Goal: Task Accomplishment & Management: Complete application form

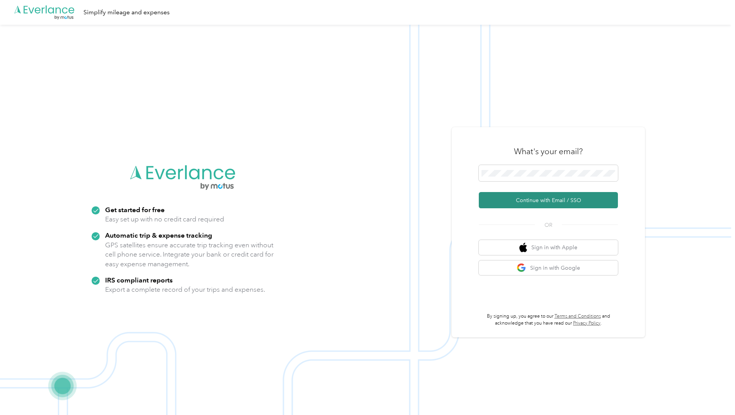
click at [539, 202] on button "Continue with Email / SSO" at bounding box center [548, 200] width 139 height 16
click at [543, 199] on button "Continue with Email / SSO" at bounding box center [548, 200] width 139 height 16
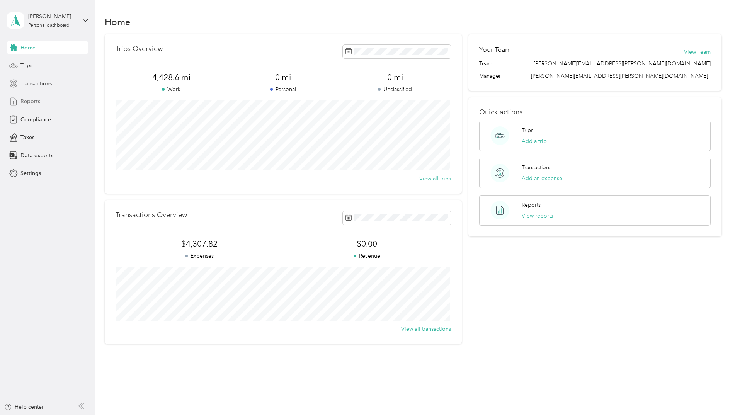
click at [29, 99] on span "Reports" at bounding box center [30, 101] width 20 height 8
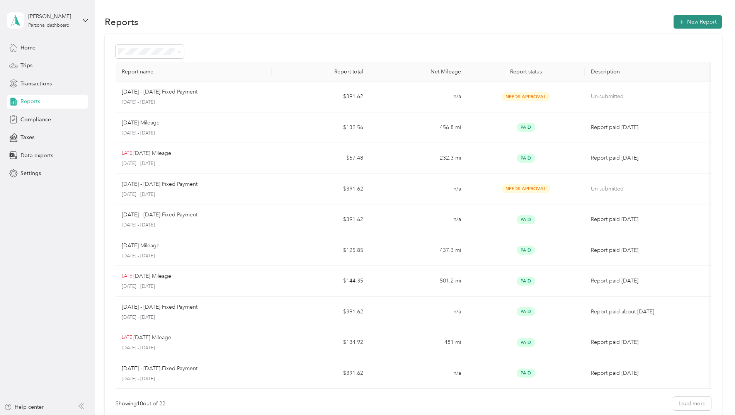
click at [687, 22] on button "New Report" at bounding box center [697, 22] width 48 height 14
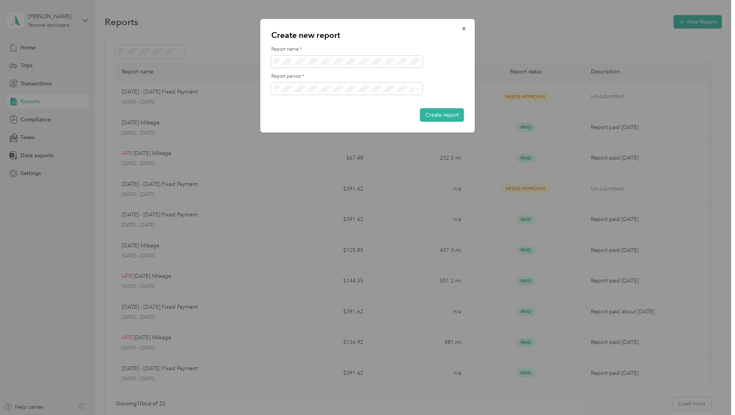
drag, startPoint x: 293, startPoint y: 114, endPoint x: 292, endPoint y: 108, distance: 5.4
click at [292, 112] on span "[DATE] - [DATE]" at bounding box center [296, 115] width 39 height 7
click at [265, 60] on div "Create new report Report name * Report period * Create report" at bounding box center [367, 76] width 214 height 114
click at [447, 116] on button "Create report" at bounding box center [442, 115] width 44 height 14
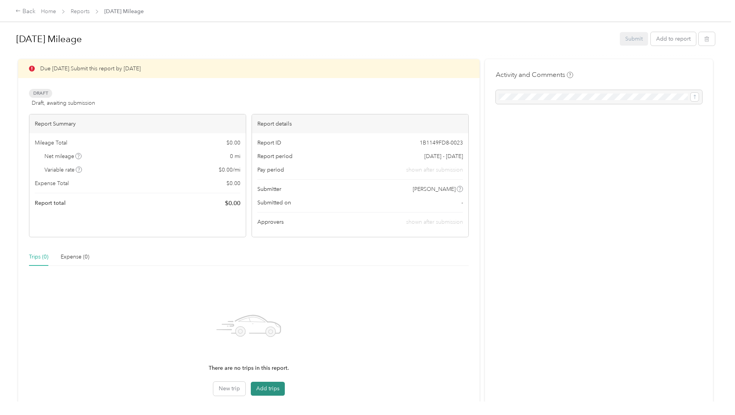
click at [271, 388] on button "Add trips" at bounding box center [268, 389] width 34 height 14
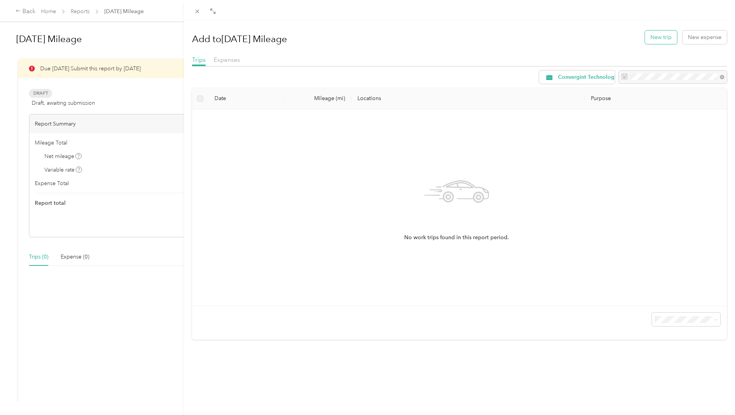
click at [653, 36] on button "New trip" at bounding box center [661, 38] width 32 height 14
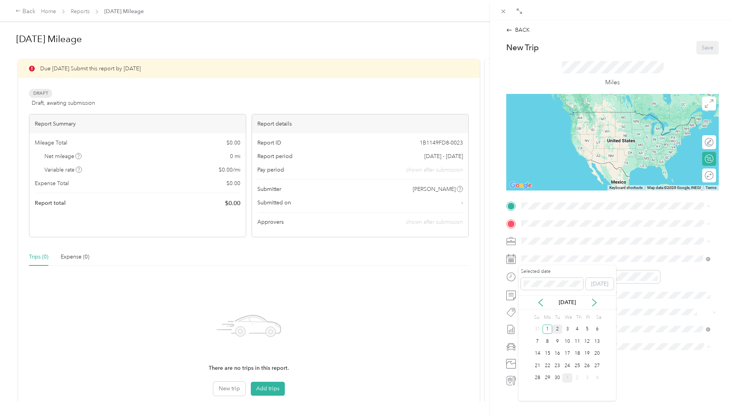
click at [556, 330] on div "2" at bounding box center [557, 330] width 10 height 10
click at [570, 294] on div "AM" at bounding box center [573, 293] width 19 height 11
drag, startPoint x: 529, startPoint y: 348, endPoint x: 537, endPoint y: 348, distance: 7.4
click at [530, 348] on div "08" at bounding box center [529, 347] width 19 height 11
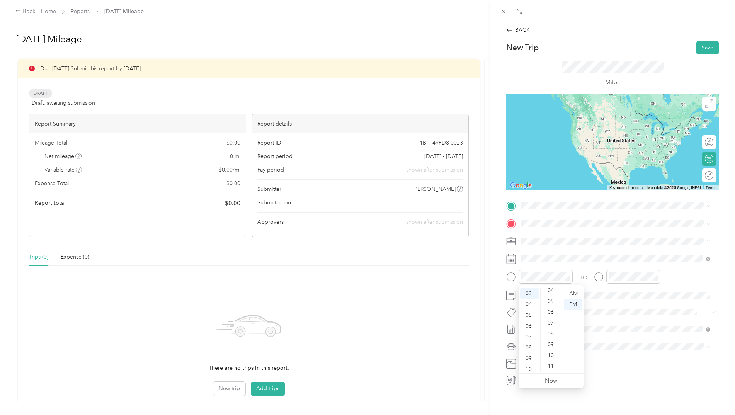
scroll to position [0, 0]
click at [553, 294] on div "00" at bounding box center [551, 293] width 19 height 11
click at [531, 347] on div "08" at bounding box center [529, 347] width 19 height 11
click at [571, 292] on div "AM" at bounding box center [573, 293] width 19 height 11
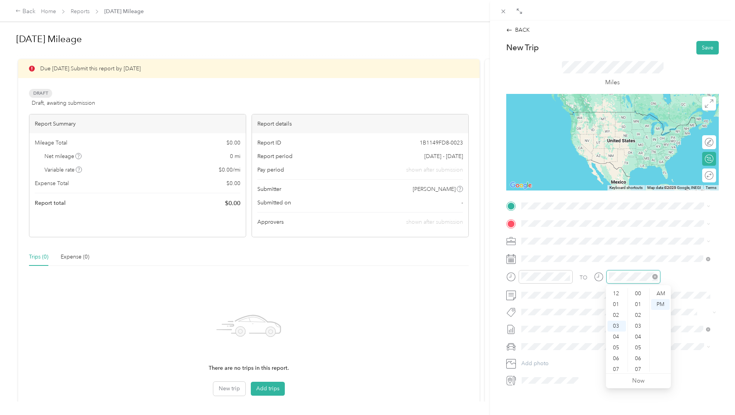
scroll to position [32, 0]
click at [618, 366] on div "10" at bounding box center [616, 369] width 19 height 11
click at [658, 292] on div "AM" at bounding box center [660, 293] width 19 height 11
click at [554, 363] on li "Chevrolet Malibu" at bounding box center [616, 361] width 194 height 14
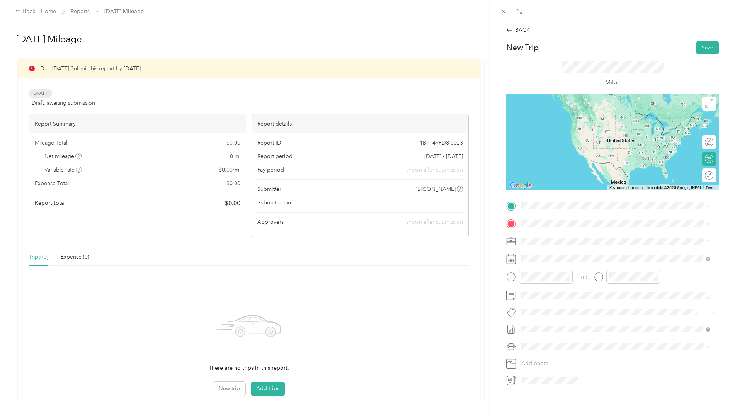
click at [573, 244] on span "[STREET_ADDRESS][PERSON_NAME][US_STATE][US_STATE]" at bounding box center [610, 245] width 148 height 7
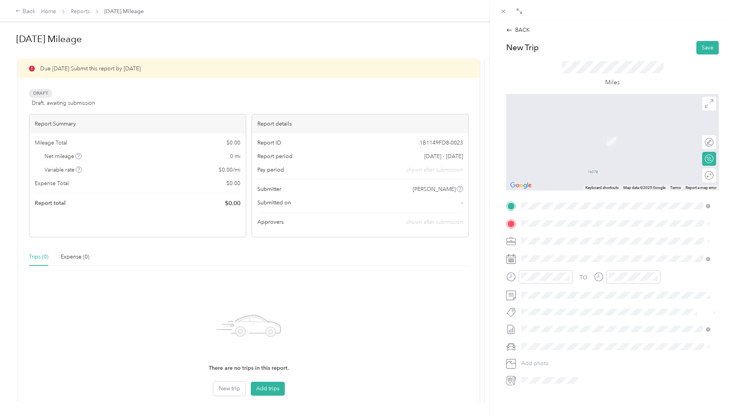
click at [534, 290] on div "Main Office [STREET_ADDRESS][US_STATE]" at bounding box center [616, 283] width 184 height 19
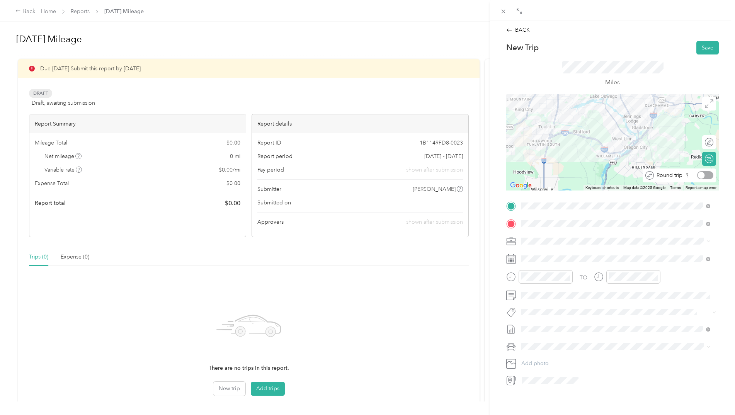
click at [704, 176] on div at bounding box center [705, 175] width 16 height 8
click at [703, 46] on button "Save" at bounding box center [707, 48] width 22 height 14
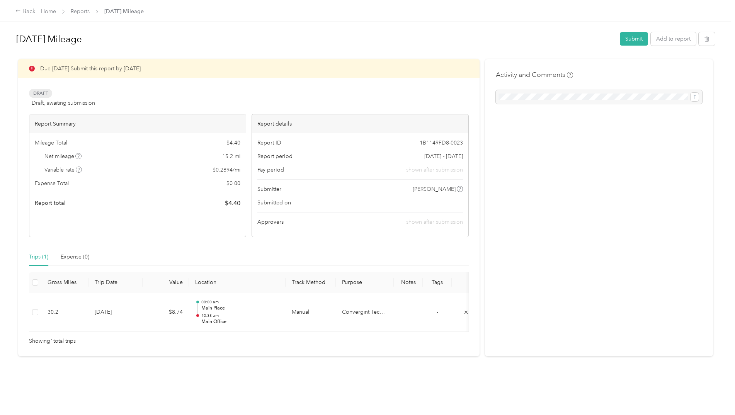
drag, startPoint x: 625, startPoint y: 189, endPoint x: 629, endPoint y: 167, distance: 22.1
click at [626, 185] on div "Activity and Comments" at bounding box center [599, 208] width 228 height 298
click at [218, 85] on div "Due [DATE]. Submit this report by [DATE] Draft Draft, awaiting submission View …" at bounding box center [249, 148] width 440 height 178
drag, startPoint x: 600, startPoint y: 214, endPoint x: 357, endPoint y: 300, distance: 257.6
click at [598, 214] on div "Activity and Comments" at bounding box center [599, 208] width 228 height 298
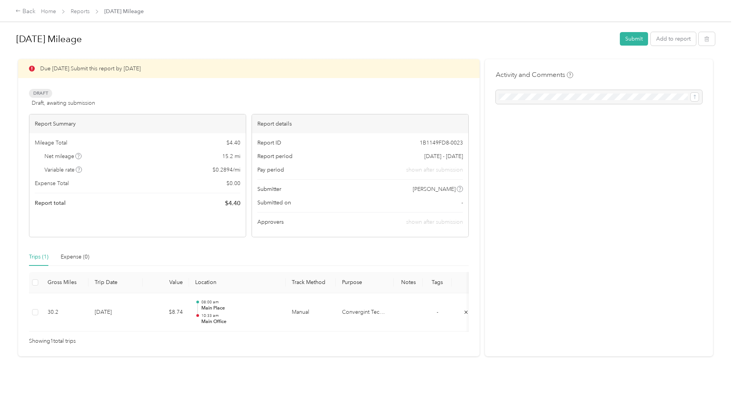
drag, startPoint x: 614, startPoint y: 142, endPoint x: 629, endPoint y: 119, distance: 27.3
click at [620, 133] on div "Activity and Comments" at bounding box center [599, 208] width 228 height 298
click at [680, 38] on button "Add to report" at bounding box center [673, 39] width 45 height 14
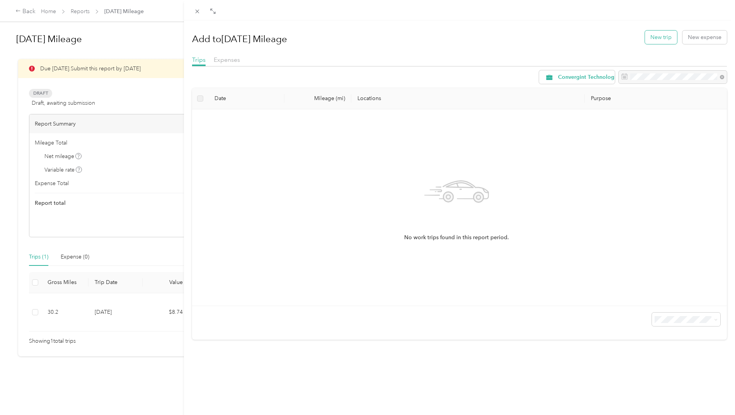
click at [651, 37] on button "New trip" at bounding box center [661, 38] width 32 height 14
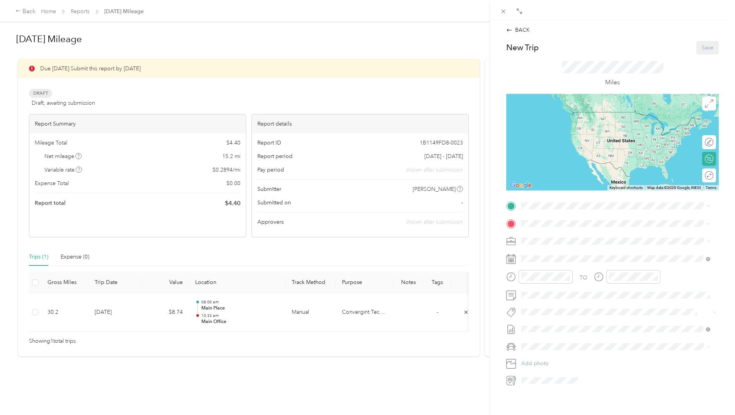
click at [571, 243] on span "[STREET_ADDRESS][PERSON_NAME][US_STATE][US_STATE]" at bounding box center [610, 241] width 148 height 7
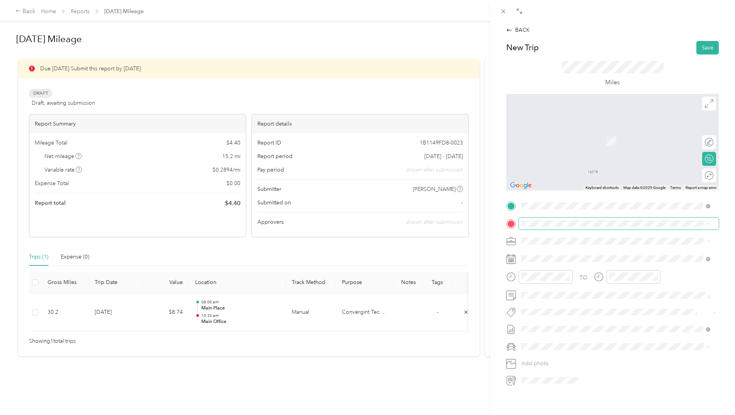
click at [557, 219] on span at bounding box center [619, 224] width 200 height 12
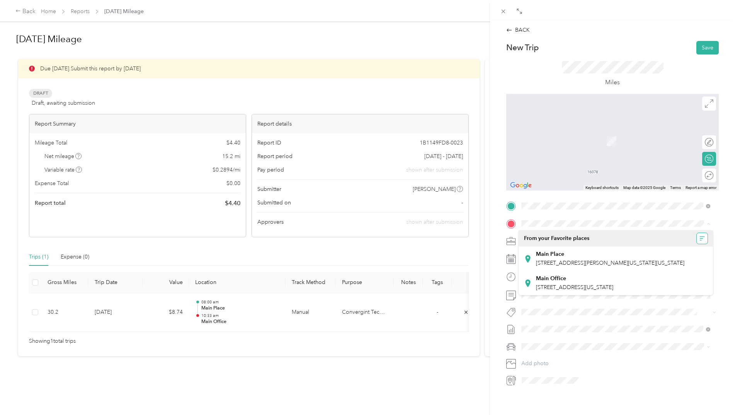
click at [703, 240] on icon "button" at bounding box center [701, 238] width 5 height 5
click at [681, 280] on span "Recently added" at bounding box center [678, 280] width 38 height 7
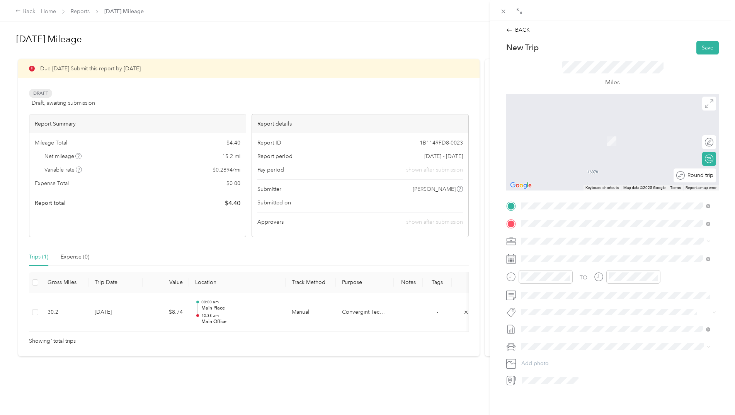
click at [706, 175] on div "Round trip" at bounding box center [699, 175] width 29 height 8
click at [702, 175] on div "Round trip" at bounding box center [684, 175] width 60 height 8
click at [705, 176] on div "Round trip" at bounding box center [684, 175] width 60 height 8
click at [568, 253] on span "[STREET_ADDRESS][PERSON_NAME][US_STATE]" at bounding box center [596, 251] width 120 height 7
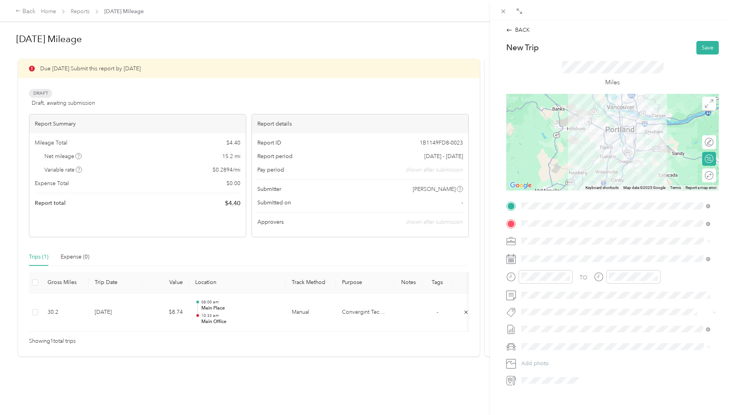
click at [702, 178] on div "Round trip" at bounding box center [709, 175] width 14 height 14
click at [702, 175] on div at bounding box center [705, 175] width 16 height 8
click at [530, 303] on div "01" at bounding box center [529, 304] width 19 height 11
click at [552, 295] on div "30" at bounding box center [551, 296] width 19 height 11
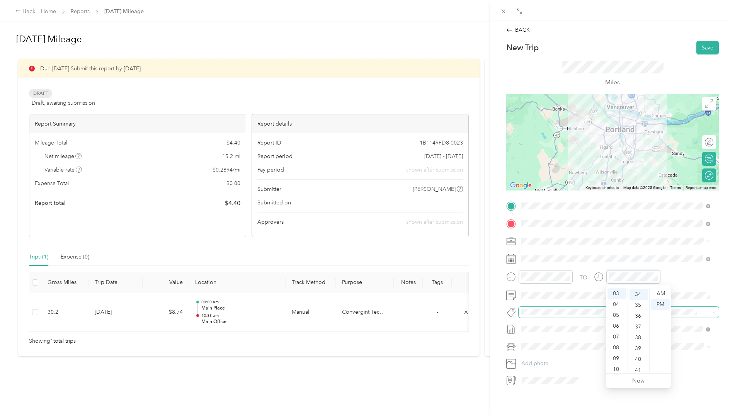
scroll to position [368, 0]
click at [638, 298] on div "30" at bounding box center [638, 296] width 19 height 11
click at [526, 343] on span at bounding box center [619, 346] width 200 height 12
click at [542, 361] on div "Chevrolet Malibu" at bounding box center [616, 360] width 184 height 8
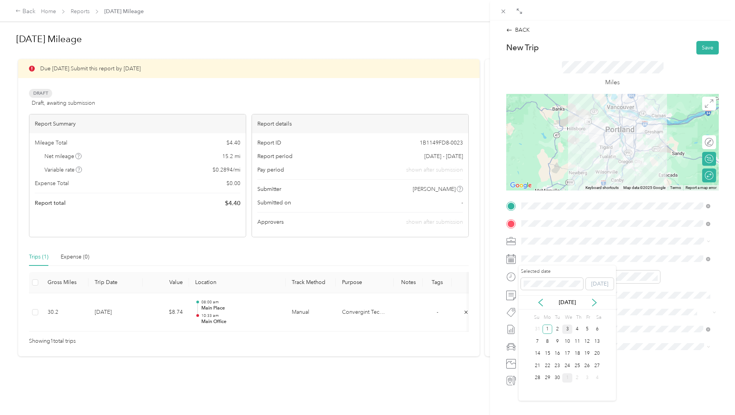
click at [566, 329] on div "3" at bounding box center [567, 330] width 10 height 10
click at [669, 22] on div "BACK New Trip Save This trip cannot be edited because it is either under review…" at bounding box center [612, 227] width 245 height 415
click at [698, 48] on button "Save" at bounding box center [707, 48] width 22 height 14
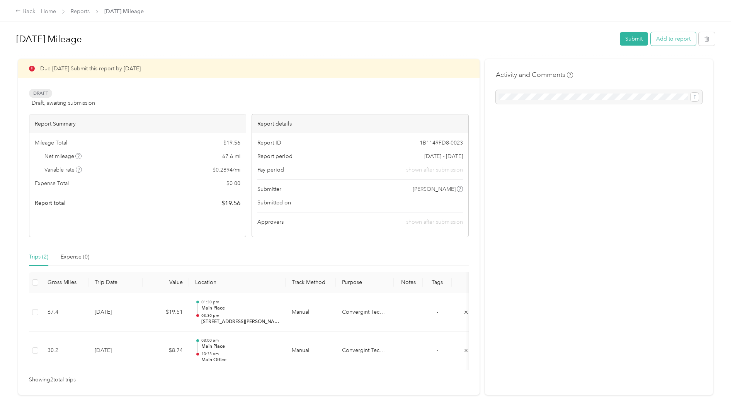
click at [658, 38] on button "Add to report" at bounding box center [673, 39] width 45 height 14
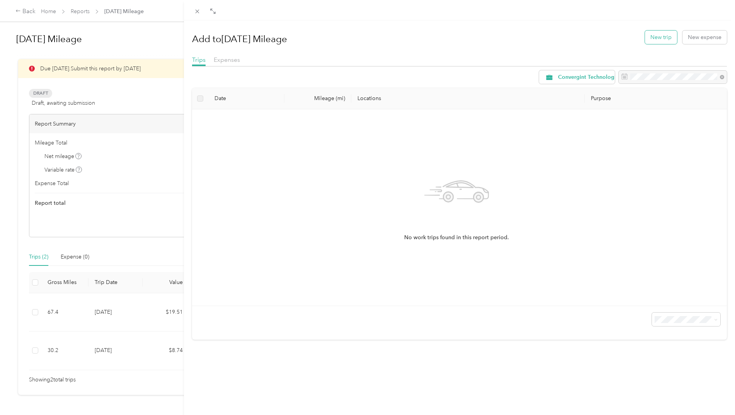
click at [653, 36] on button "New trip" at bounding box center [661, 38] width 32 height 14
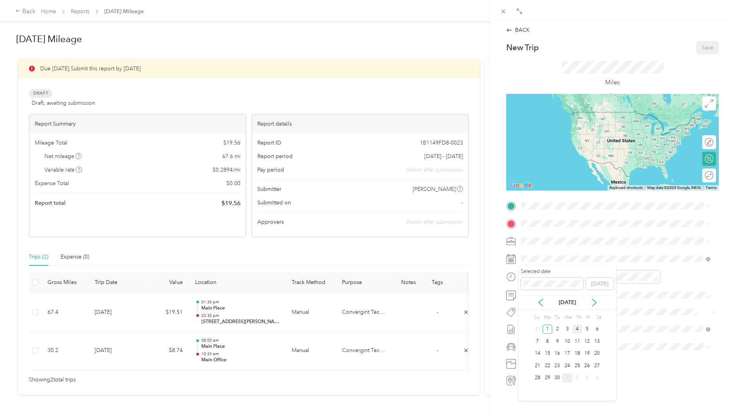
click at [578, 332] on div "4" at bounding box center [577, 330] width 10 height 10
click at [531, 364] on div "11" at bounding box center [529, 366] width 19 height 11
click at [562, 305] on ul "AM PM" at bounding box center [573, 329] width 22 height 83
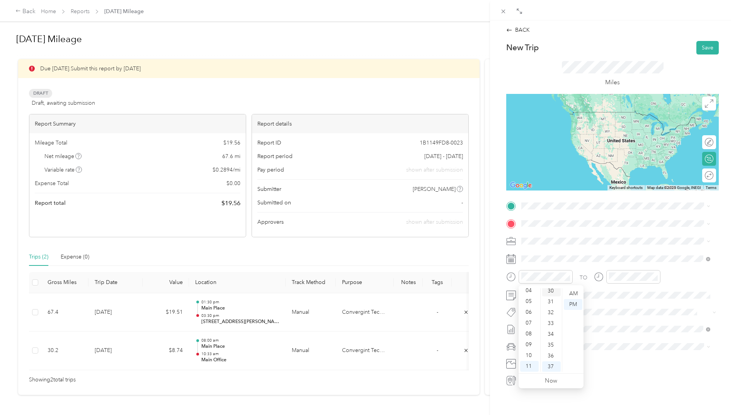
click at [553, 292] on div "30" at bounding box center [551, 291] width 19 height 11
click at [572, 292] on div "AM" at bounding box center [573, 293] width 19 height 11
click at [617, 324] on div "06" at bounding box center [616, 326] width 19 height 11
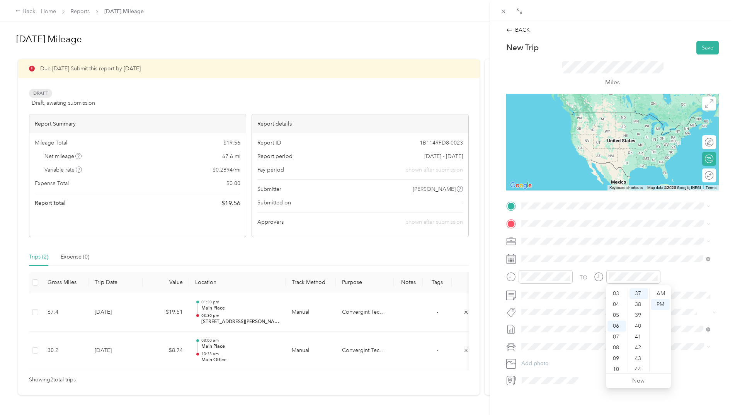
scroll to position [46, 0]
click at [639, 296] on div "30" at bounding box center [638, 295] width 19 height 11
drag, startPoint x: 565, startPoint y: 253, endPoint x: 563, endPoint y: 250, distance: 4.3
click at [565, 252] on span "[STREET_ADDRESS][US_STATE]" at bounding box center [574, 251] width 77 height 7
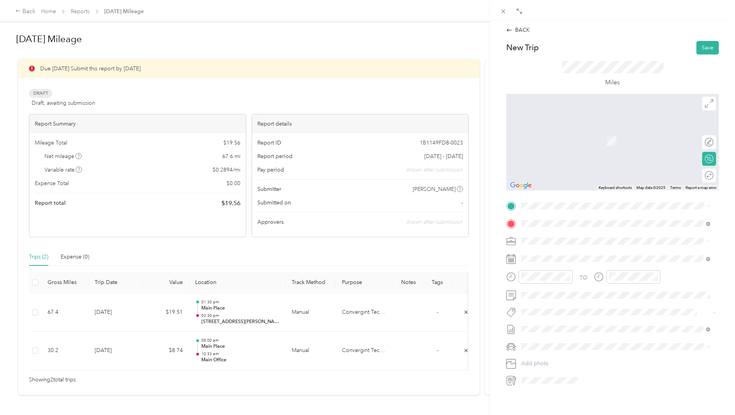
click at [556, 242] on span "[STREET_ADDRESS][PERSON_NAME][US_STATE][US_STATE]" at bounding box center [610, 245] width 148 height 7
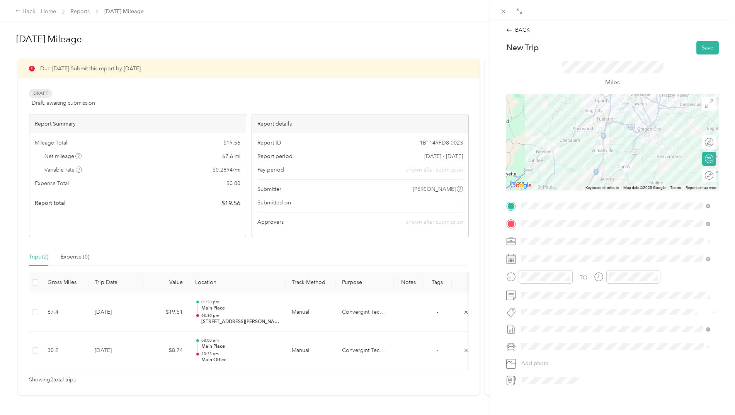
click at [542, 359] on span "Chevrolet Malibu" at bounding box center [545, 360] width 42 height 7
click at [702, 175] on div "Round trip" at bounding box center [709, 175] width 14 height 14
click at [702, 175] on div at bounding box center [705, 175] width 16 height 8
click at [700, 45] on button "Save" at bounding box center [707, 48] width 22 height 14
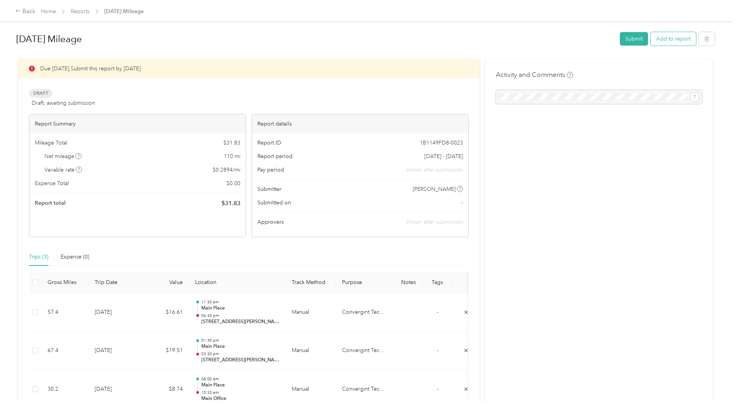
click at [667, 38] on button "Add to report" at bounding box center [673, 39] width 45 height 14
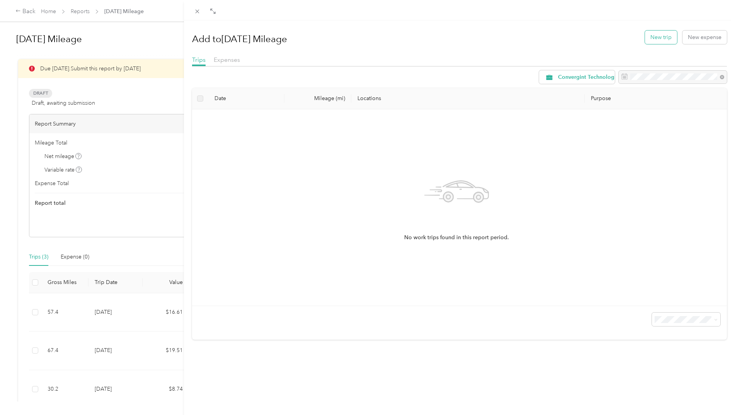
click at [658, 33] on button "New trip" at bounding box center [661, 38] width 32 height 14
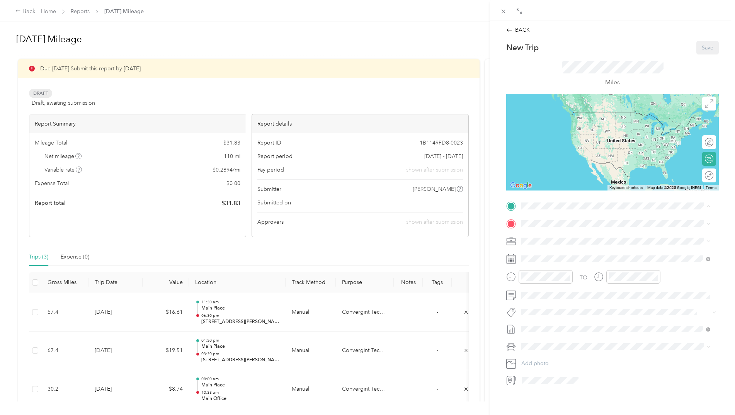
click at [566, 243] on span "[STREET_ADDRESS][PERSON_NAME][US_STATE][US_STATE]" at bounding box center [610, 245] width 148 height 7
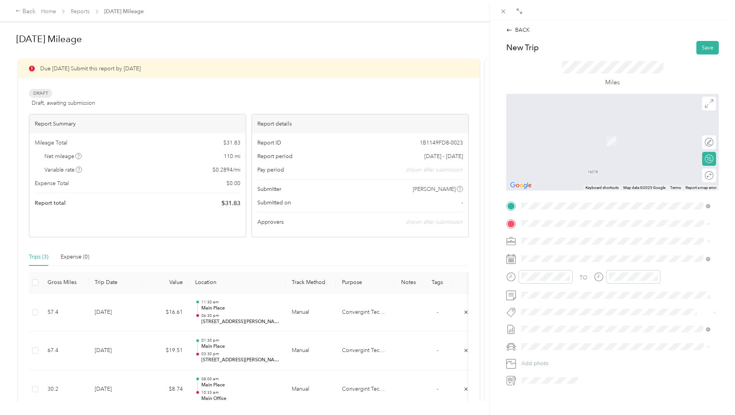
click at [535, 286] on div "Main Office [STREET_ADDRESS][US_STATE]" at bounding box center [616, 283] width 184 height 19
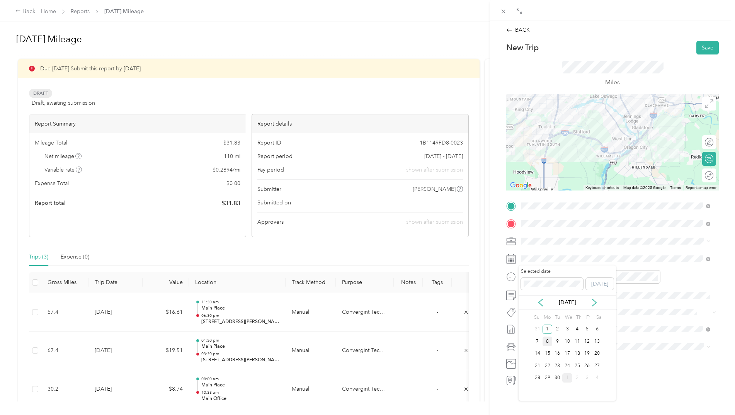
drag, startPoint x: 548, startPoint y: 342, endPoint x: 545, endPoint y: 304, distance: 37.6
click at [548, 342] on div "8" at bounding box center [547, 342] width 10 height 10
click at [546, 359] on span "Chevrolet Malibu" at bounding box center [545, 360] width 42 height 7
click at [705, 175] on icon at bounding box center [709, 175] width 9 height 9
click at [698, 174] on div at bounding box center [701, 175] width 7 height 7
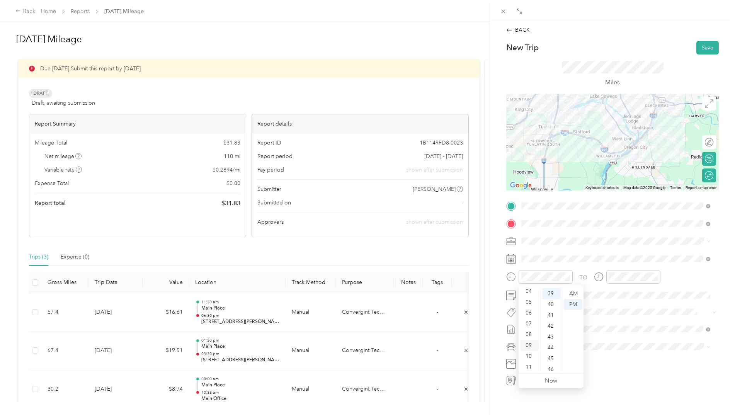
scroll to position [46, 0]
click at [531, 330] on div "08" at bounding box center [529, 333] width 19 height 11
click at [554, 294] on div "00" at bounding box center [551, 293] width 19 height 11
click at [573, 292] on div "AM" at bounding box center [573, 293] width 19 height 11
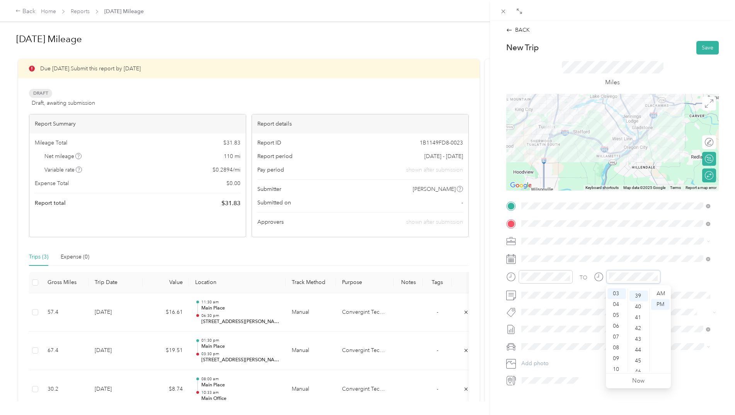
scroll to position [422, 0]
drag, startPoint x: 660, startPoint y: 299, endPoint x: 658, endPoint y: 280, distance: 19.8
click at [660, 299] on div "PM" at bounding box center [660, 304] width 19 height 11
click at [661, 358] on button "Add photo" at bounding box center [619, 363] width 200 height 11
click at [703, 44] on button "Save" at bounding box center [707, 48] width 22 height 14
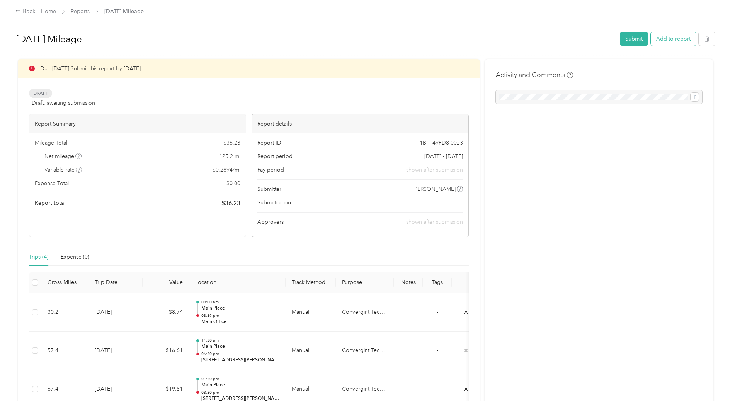
click at [664, 39] on button "Add to report" at bounding box center [673, 39] width 45 height 14
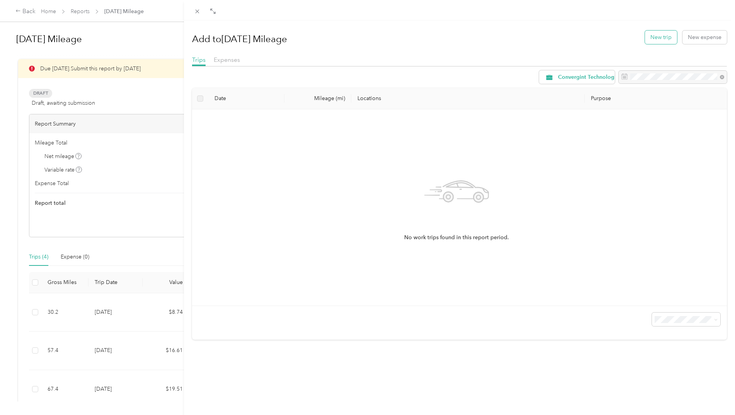
click at [655, 37] on button "New trip" at bounding box center [661, 38] width 32 height 14
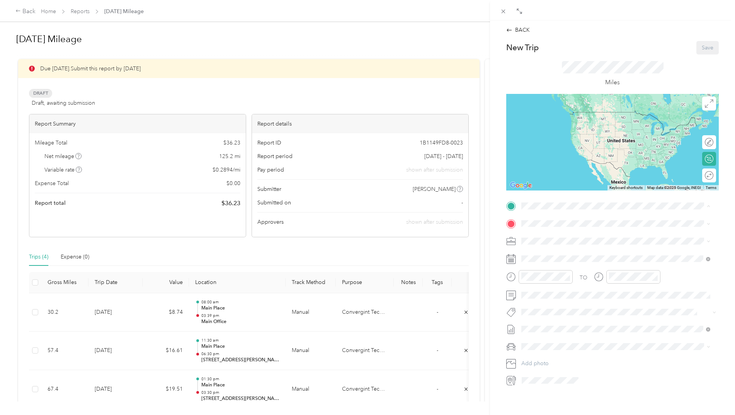
click at [555, 244] on span "[STREET_ADDRESS][PERSON_NAME][US_STATE][US_STATE]" at bounding box center [610, 245] width 148 height 7
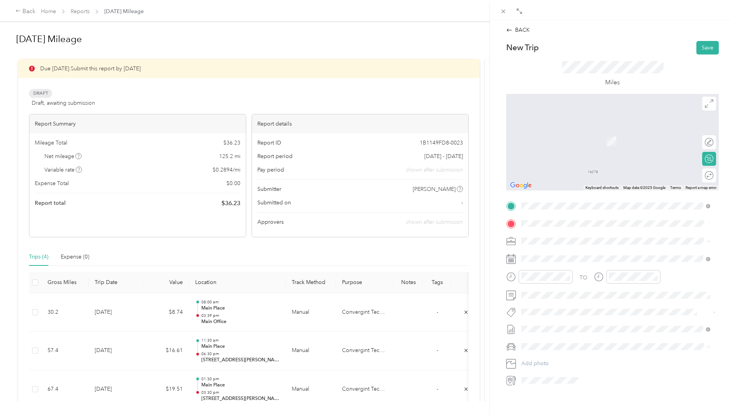
click at [553, 250] on span "[STREET_ADDRESS][US_STATE]" at bounding box center [574, 251] width 77 height 7
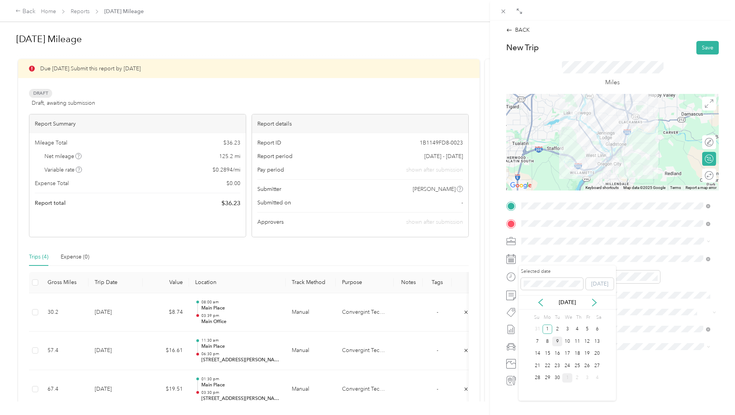
click at [559, 342] on div "9" at bounding box center [557, 342] width 10 height 10
click at [532, 365] on div "11" at bounding box center [529, 366] width 19 height 11
click at [552, 294] on div "00" at bounding box center [551, 293] width 19 height 11
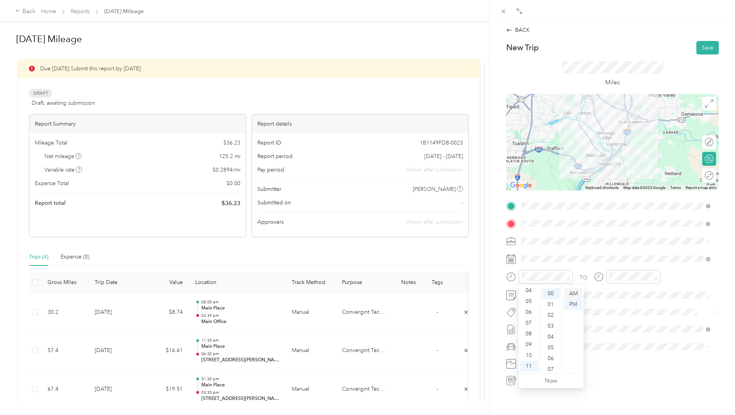
click at [576, 294] on div "AM" at bounding box center [573, 293] width 19 height 11
click at [618, 366] on div "11" at bounding box center [616, 366] width 19 height 11
click at [639, 349] on div "45" at bounding box center [638, 347] width 19 height 11
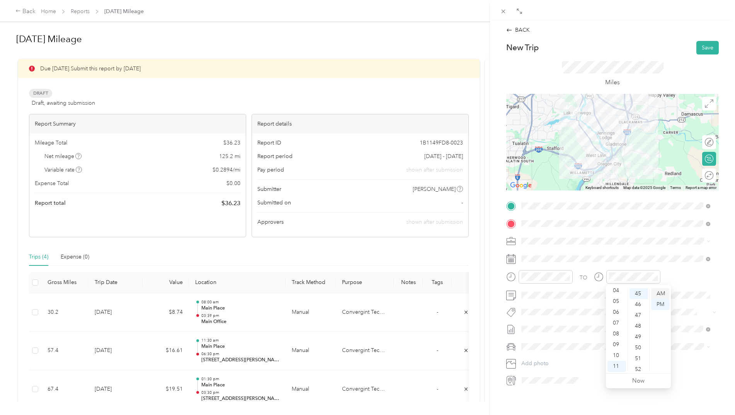
click at [659, 293] on div "AM" at bounding box center [660, 293] width 19 height 11
click at [548, 359] on span "Chevrolet Malibu" at bounding box center [545, 360] width 42 height 7
click at [713, 177] on div "Round trip" at bounding box center [713, 175] width 0 height 8
click at [700, 172] on div at bounding box center [705, 175] width 16 height 8
click at [697, 46] on button "Save" at bounding box center [707, 48] width 22 height 14
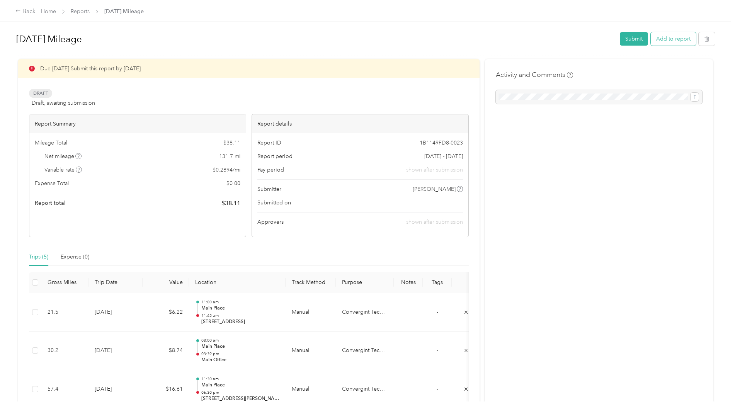
click at [676, 38] on button "Add to report" at bounding box center [673, 39] width 45 height 14
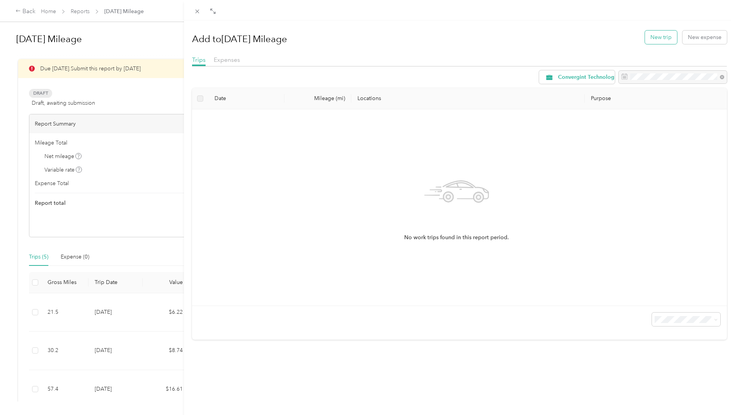
click at [661, 36] on button "New trip" at bounding box center [661, 38] width 32 height 14
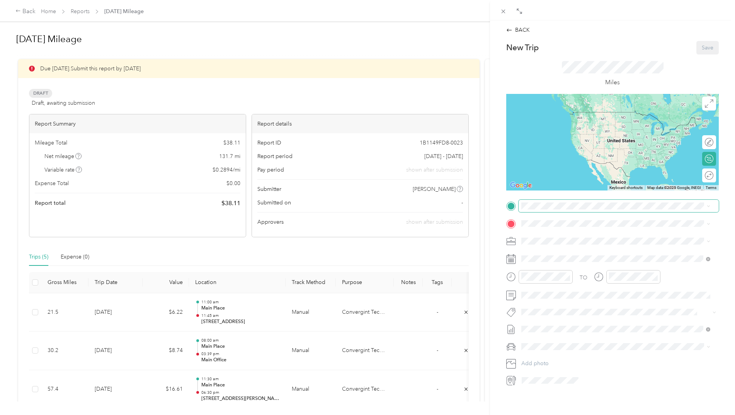
click at [577, 202] on span at bounding box center [619, 206] width 200 height 12
click at [576, 239] on div "Main Place [STREET_ADDRESS][PERSON_NAME][US_STATE][US_STATE]" at bounding box center [610, 241] width 148 height 16
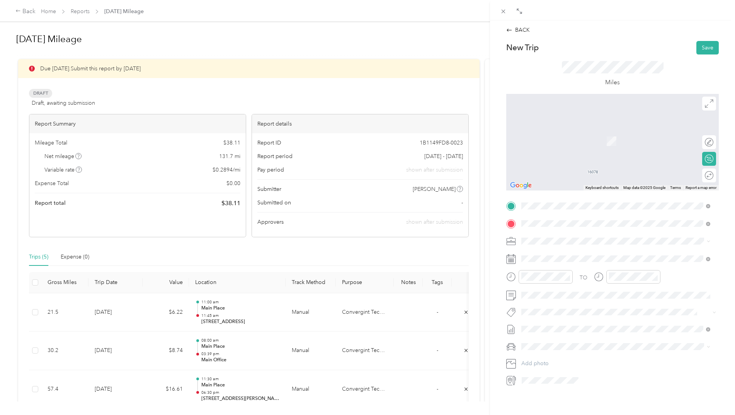
click at [572, 256] on span "[GEOGRAPHIC_DATA] [GEOGRAPHIC_DATA], [US_STATE][GEOGRAPHIC_DATA], [GEOGRAPHIC_D…" at bounding box center [622, 258] width 172 height 20
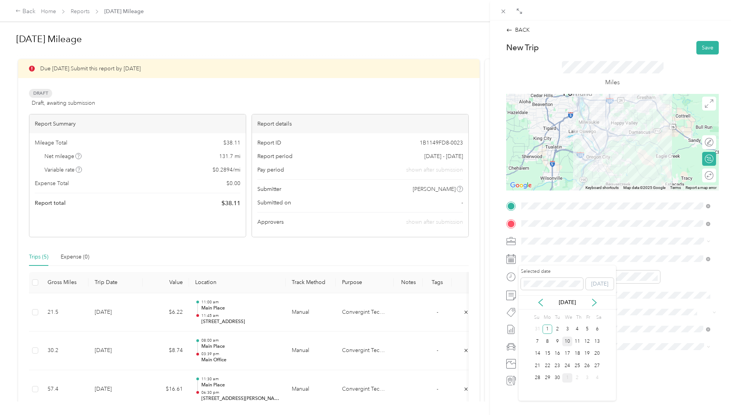
click at [568, 342] on div "10" at bounding box center [567, 342] width 10 height 10
drag, startPoint x: 532, startPoint y: 355, endPoint x: 546, endPoint y: 334, distance: 26.1
click at [531, 355] on div "10" at bounding box center [529, 355] width 19 height 11
click at [559, 347] on ul "00 01 02 03 04 05 06 07 08 09 10 11 12 13 14 15 16 17 18 19 20 21 22 23 24 25 2…" at bounding box center [551, 329] width 22 height 83
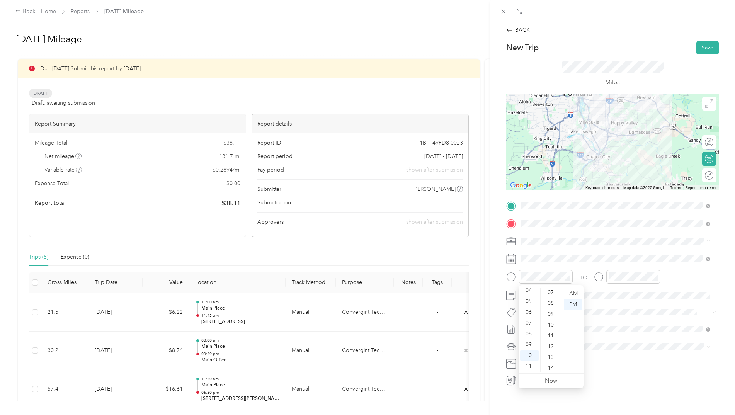
scroll to position [0, 0]
click at [557, 293] on div "00" at bounding box center [551, 293] width 19 height 11
click at [575, 291] on div "AM" at bounding box center [573, 293] width 19 height 11
click at [618, 366] on div "11" at bounding box center [616, 366] width 19 height 11
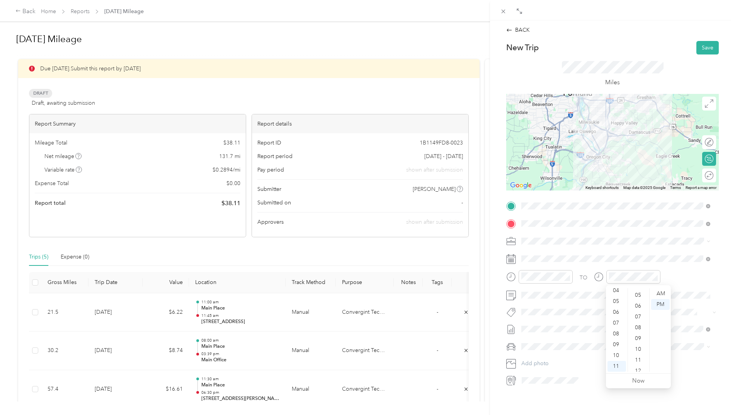
scroll to position [0, 0]
click at [643, 296] on div "00" at bounding box center [638, 293] width 19 height 11
click at [667, 294] on div "AM" at bounding box center [660, 293] width 19 height 11
click at [554, 362] on li "Chevrolet Malibu" at bounding box center [616, 361] width 194 height 14
click at [700, 177] on div "Round trip" at bounding box center [702, 175] width 22 height 8
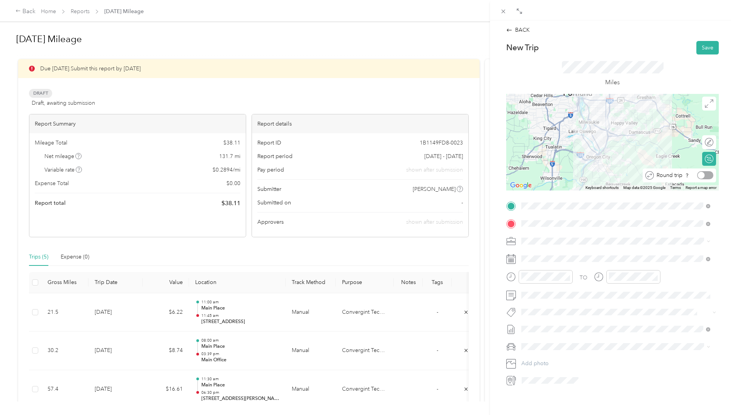
click at [702, 175] on div at bounding box center [705, 175] width 16 height 8
click at [706, 45] on button "Save" at bounding box center [707, 48] width 22 height 14
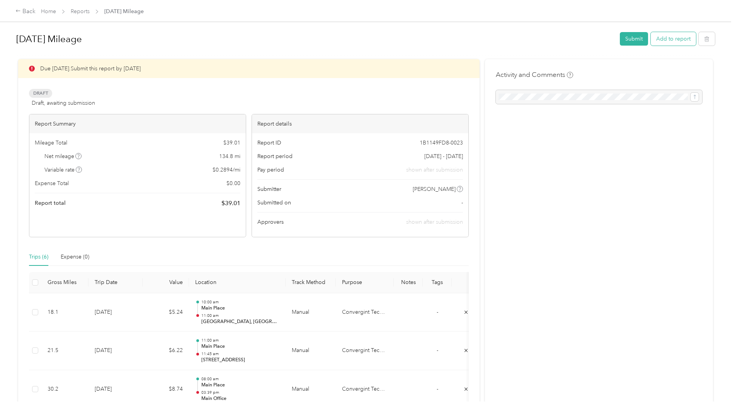
click at [662, 38] on button "Add to report" at bounding box center [673, 39] width 45 height 14
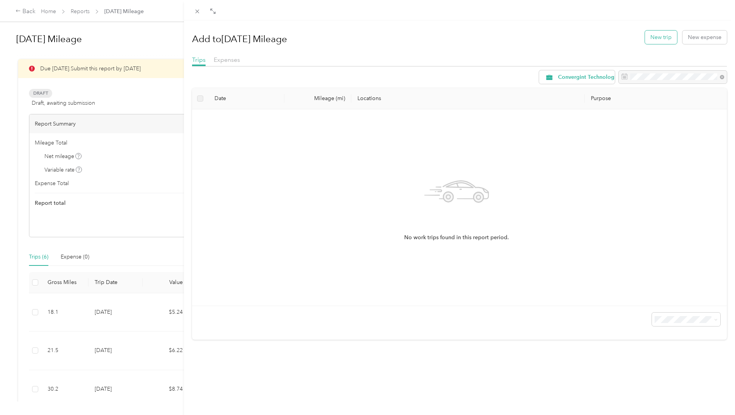
click at [657, 38] on button "New trip" at bounding box center [661, 38] width 32 height 14
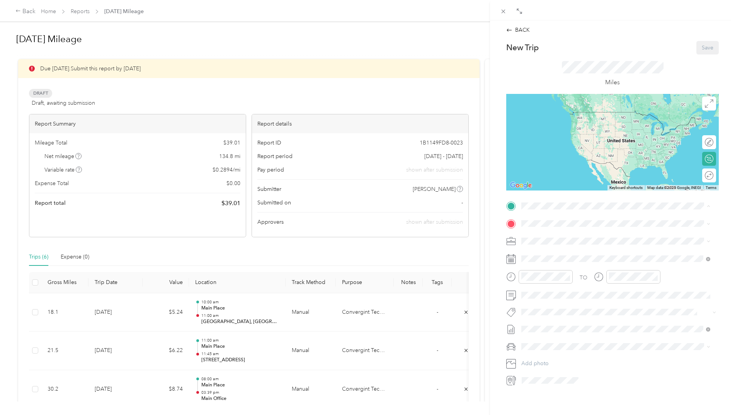
click at [548, 241] on div "Main Place [STREET_ADDRESS][PERSON_NAME][US_STATE][US_STATE]" at bounding box center [610, 241] width 148 height 16
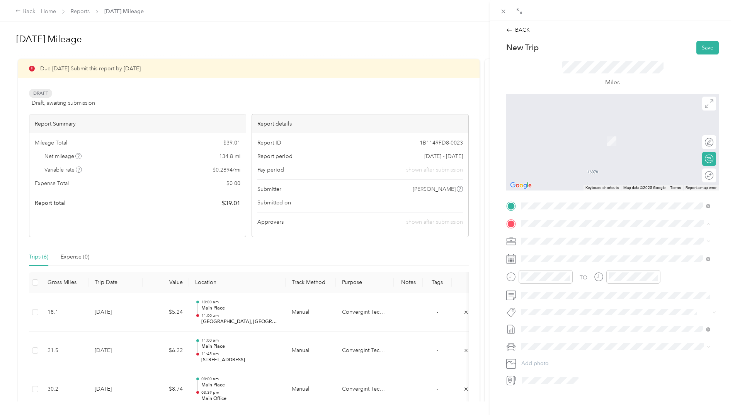
click at [545, 286] on span "[STREET_ADDRESS][US_STATE]" at bounding box center [574, 287] width 77 height 7
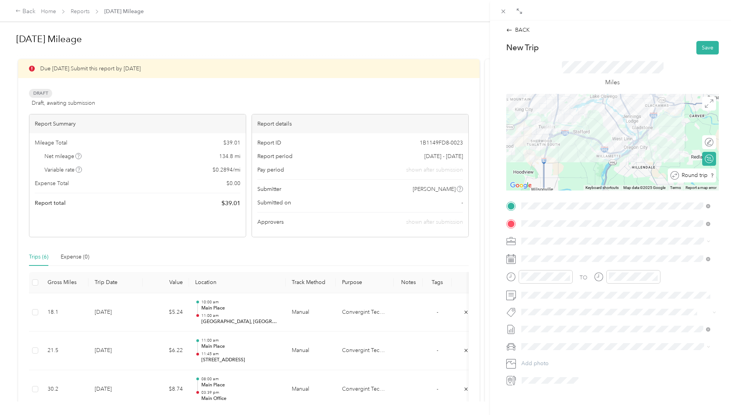
click at [704, 175] on div "Round trip" at bounding box center [696, 175] width 34 height 8
click at [704, 176] on div at bounding box center [705, 175] width 16 height 8
click at [557, 356] on div "16" at bounding box center [557, 354] width 10 height 10
click at [526, 342] on div "08" at bounding box center [529, 344] width 19 height 11
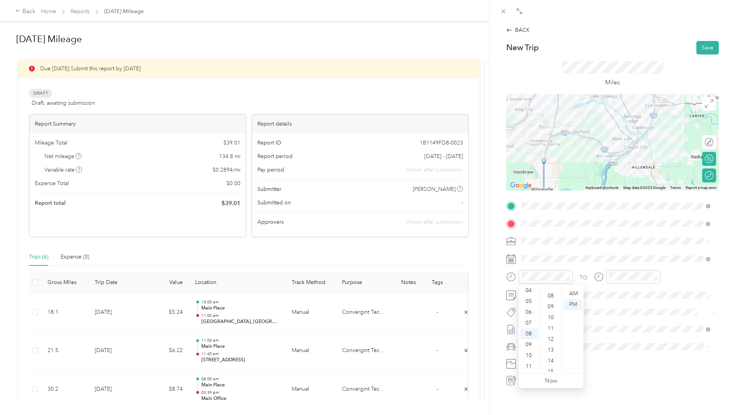
scroll to position [0, 0]
click at [552, 292] on div "00" at bounding box center [551, 293] width 19 height 11
click at [570, 292] on div "AM" at bounding box center [573, 293] width 19 height 11
click at [621, 317] on div "03" at bounding box center [616, 318] width 19 height 11
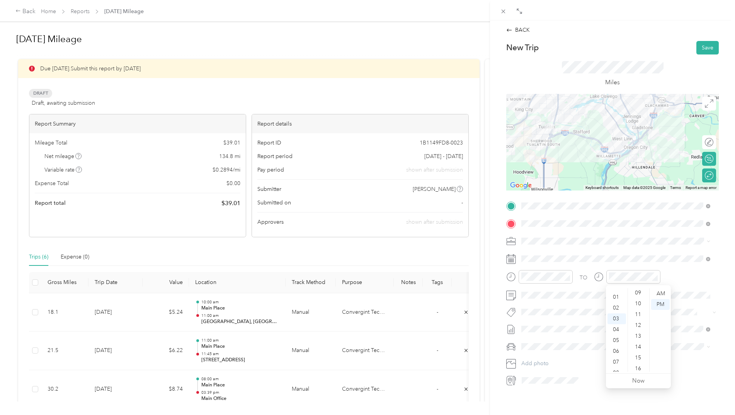
scroll to position [0, 0]
click at [641, 294] on div "00" at bounding box center [638, 293] width 19 height 11
click at [656, 303] on div "PM" at bounding box center [660, 304] width 19 height 11
click at [553, 361] on span "Chevrolet Malibu" at bounding box center [545, 360] width 42 height 7
click at [702, 46] on button "Save" at bounding box center [707, 48] width 22 height 14
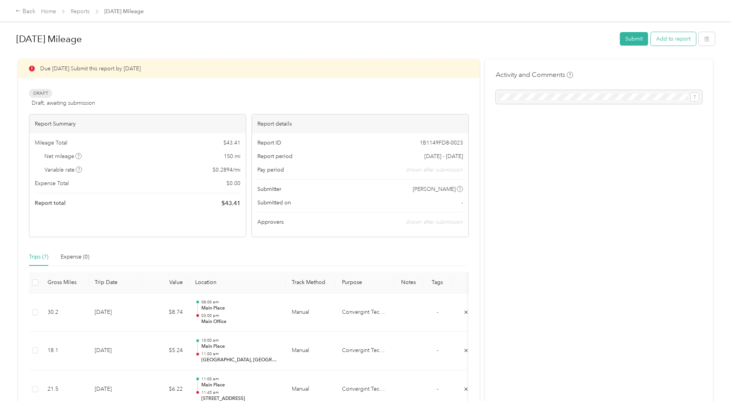
click at [669, 34] on button "Add to report" at bounding box center [673, 39] width 45 height 14
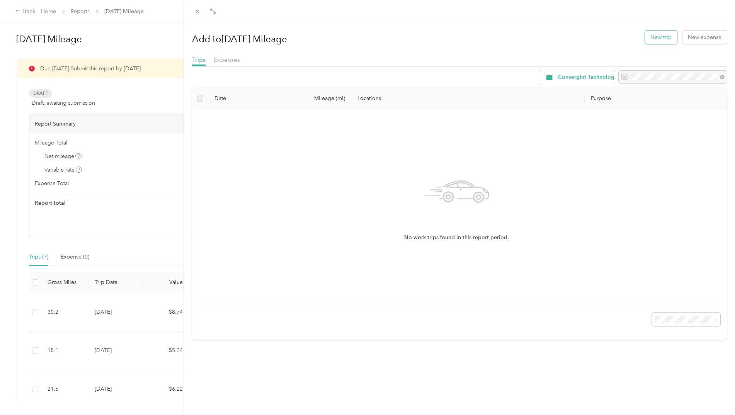
click at [653, 35] on button "New trip" at bounding box center [661, 38] width 32 height 14
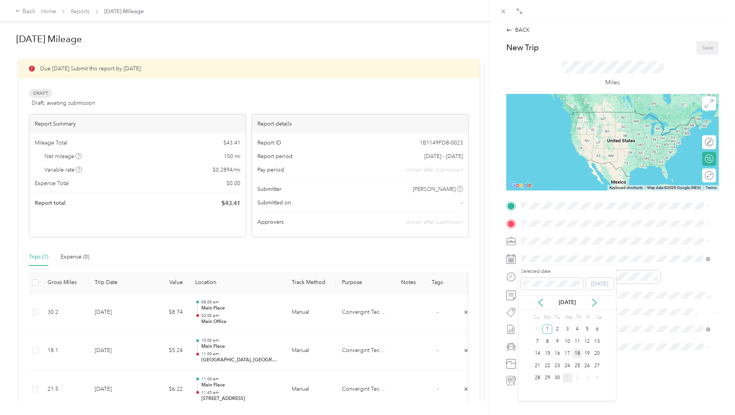
click at [580, 355] on div "18" at bounding box center [577, 354] width 10 height 10
click at [536, 210] on span at bounding box center [619, 206] width 200 height 12
drag, startPoint x: 549, startPoint y: 242, endPoint x: 547, endPoint y: 237, distance: 5.5
click at [548, 238] on div "Main Place [STREET_ADDRESS][PERSON_NAME][US_STATE][US_STATE]" at bounding box center [610, 241] width 148 height 16
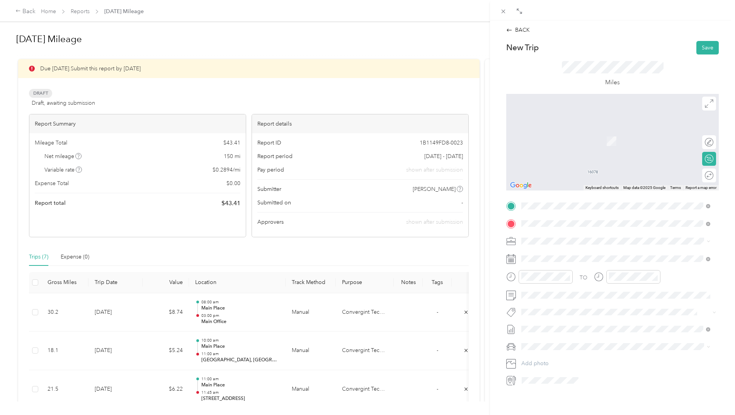
click at [572, 255] on span "[GEOGRAPHIC_DATA][US_STATE], [GEOGRAPHIC_DATA]" at bounding box center [607, 251] width 143 height 7
click at [556, 250] on span "[STREET_ADDRESS][US_STATE]" at bounding box center [574, 251] width 77 height 7
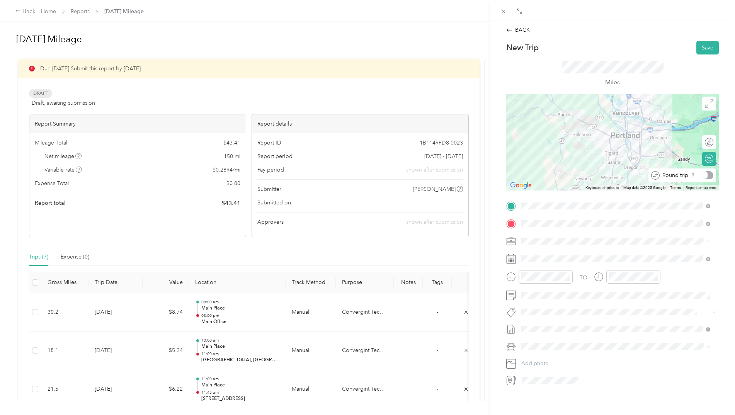
click at [704, 178] on div "Round trip" at bounding box center [687, 175] width 54 height 8
click at [704, 177] on div at bounding box center [705, 175] width 16 height 8
click at [527, 337] on div "07" at bounding box center [529, 337] width 19 height 11
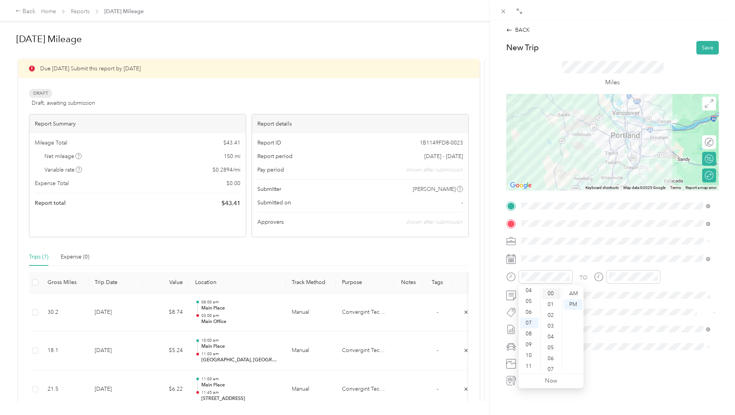
click at [558, 295] on div "00" at bounding box center [551, 293] width 19 height 11
click at [574, 294] on div "AM" at bounding box center [573, 293] width 19 height 11
click at [614, 314] on div "05" at bounding box center [616, 315] width 19 height 11
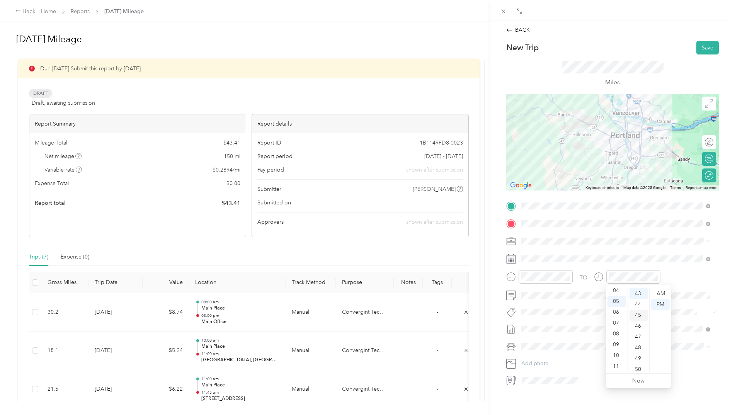
click at [638, 315] on div "45" at bounding box center [638, 315] width 19 height 11
click at [659, 304] on div "PM" at bounding box center [660, 304] width 19 height 11
click at [546, 361] on span "Chevrolet Malibu" at bounding box center [545, 360] width 42 height 7
click at [703, 45] on button "Save" at bounding box center [707, 48] width 22 height 14
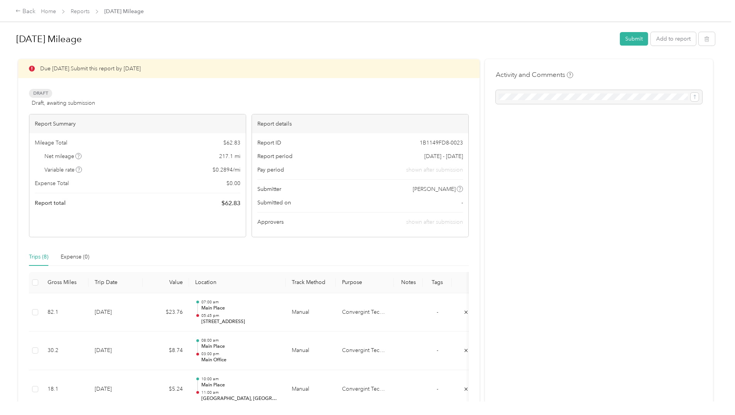
drag, startPoint x: 574, startPoint y: 206, endPoint x: 643, endPoint y: 84, distance: 140.7
click at [574, 202] on div "Activity and Comments" at bounding box center [599, 342] width 228 height 566
click at [674, 43] on button "Add to report" at bounding box center [673, 39] width 45 height 14
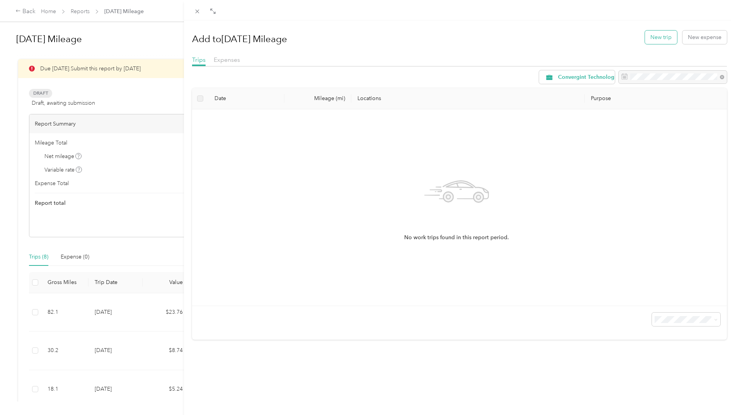
click at [651, 35] on button "New trip" at bounding box center [661, 38] width 32 height 14
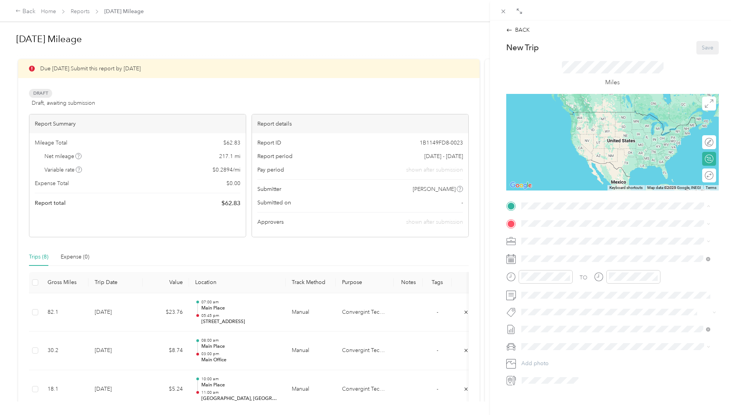
click at [548, 236] on strong "Main Place" at bounding box center [550, 236] width 28 height 7
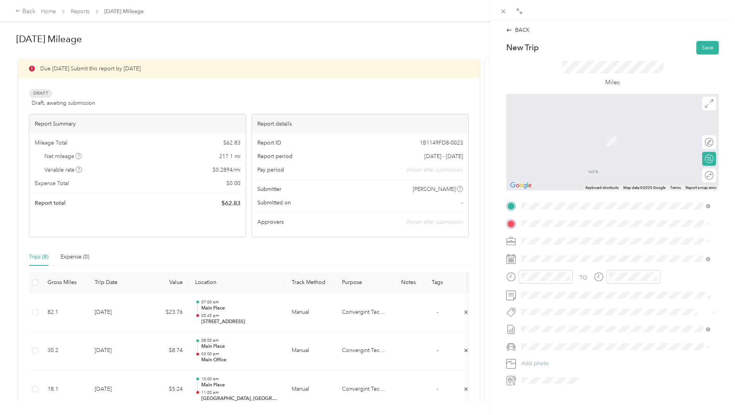
click at [576, 254] on span "[STREET_ADDRESS][PERSON_NAME][US_STATE]" at bounding box center [596, 251] width 120 height 7
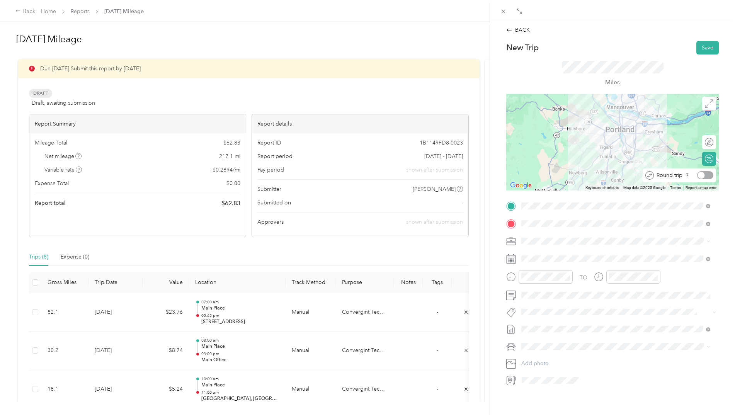
click at [704, 176] on div at bounding box center [705, 175] width 16 height 8
click at [586, 352] on div "19" at bounding box center [587, 354] width 10 height 10
click at [532, 364] on div "11" at bounding box center [529, 366] width 19 height 11
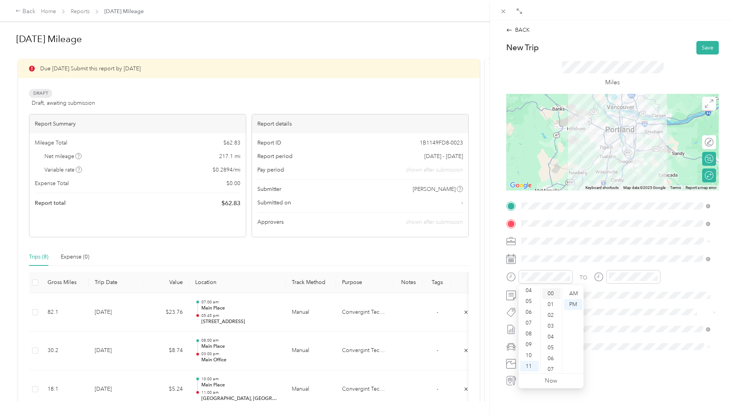
click at [551, 291] on div "00" at bounding box center [551, 293] width 19 height 11
click at [616, 303] on div "01" at bounding box center [616, 304] width 19 height 11
click at [640, 292] on div "00" at bounding box center [638, 293] width 19 height 11
click at [661, 306] on div "PM" at bounding box center [660, 304] width 19 height 11
drag, startPoint x: 543, startPoint y: 359, endPoint x: 546, endPoint y: 317, distance: 42.2
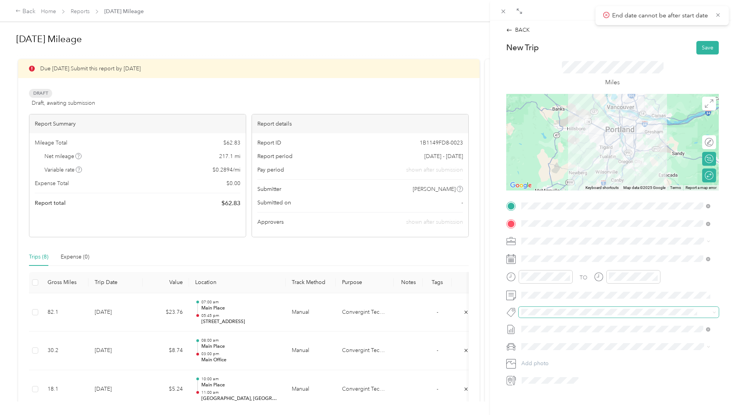
click at [543, 359] on span "Chevrolet Malibu" at bounding box center [545, 359] width 42 height 7
click at [699, 44] on button "Save" at bounding box center [707, 48] width 22 height 14
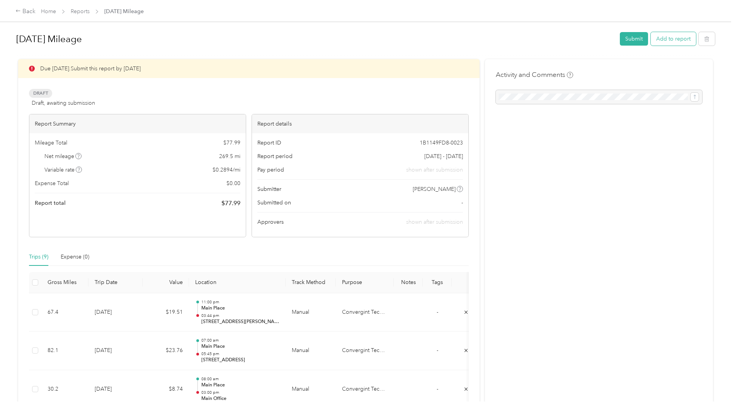
click at [668, 39] on button "Add to report" at bounding box center [673, 39] width 45 height 14
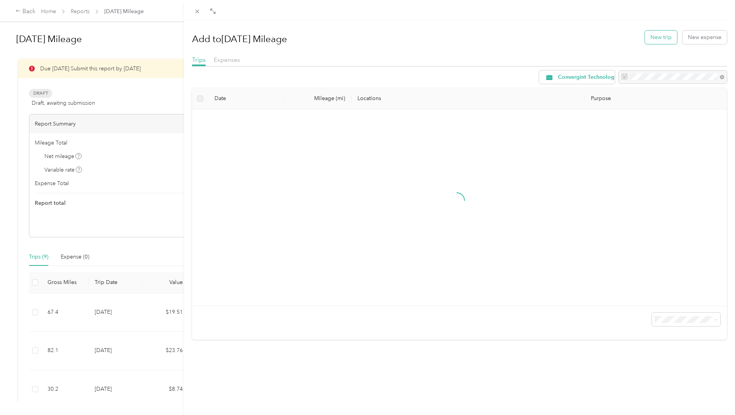
click at [656, 37] on button "New trip" at bounding box center [661, 38] width 32 height 14
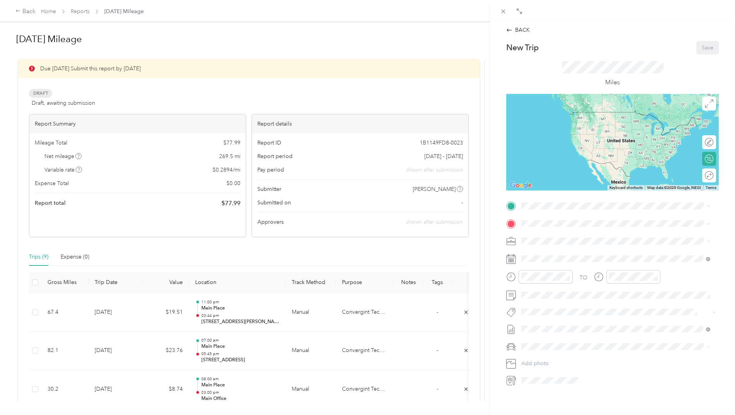
click at [553, 239] on div "Main Place [STREET_ADDRESS][PERSON_NAME][US_STATE][US_STATE]" at bounding box center [610, 241] width 148 height 16
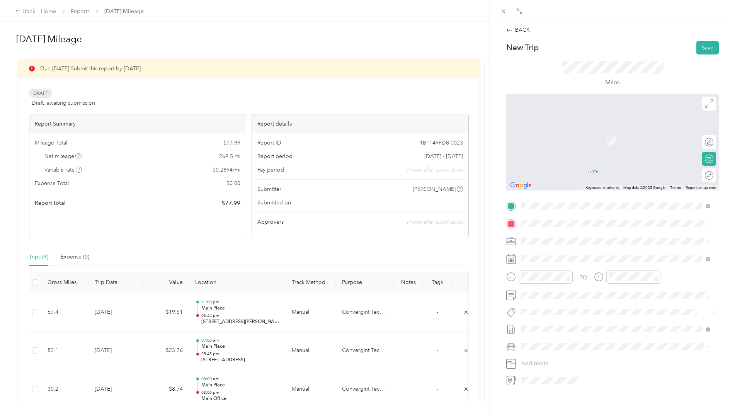
click at [549, 282] on div "Main Office [STREET_ADDRESS][US_STATE]" at bounding box center [574, 283] width 77 height 16
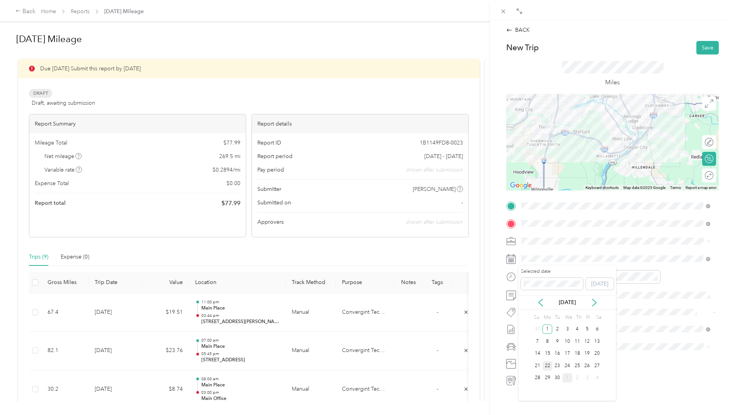
click at [546, 367] on div "22" at bounding box center [547, 366] width 10 height 10
click at [527, 347] on div "08" at bounding box center [529, 347] width 19 height 11
drag, startPoint x: 527, startPoint y: 347, endPoint x: 527, endPoint y: 335, distance: 11.2
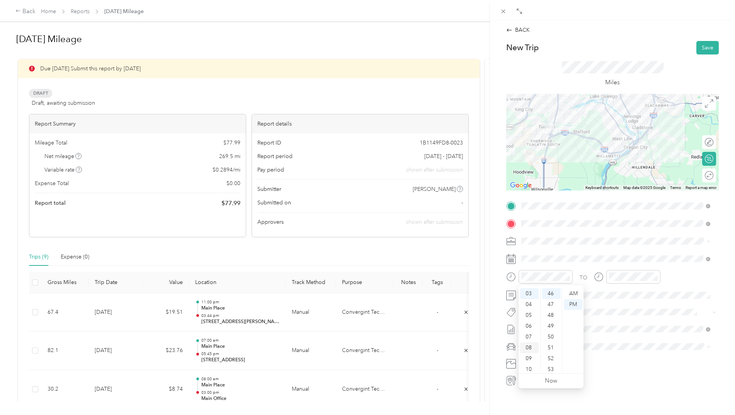
click at [527, 335] on div "07" at bounding box center [529, 337] width 19 height 11
click at [528, 333] on div "08" at bounding box center [529, 333] width 19 height 11
click at [551, 294] on div "00" at bounding box center [551, 293] width 19 height 11
click at [572, 292] on div "AM" at bounding box center [573, 293] width 19 height 11
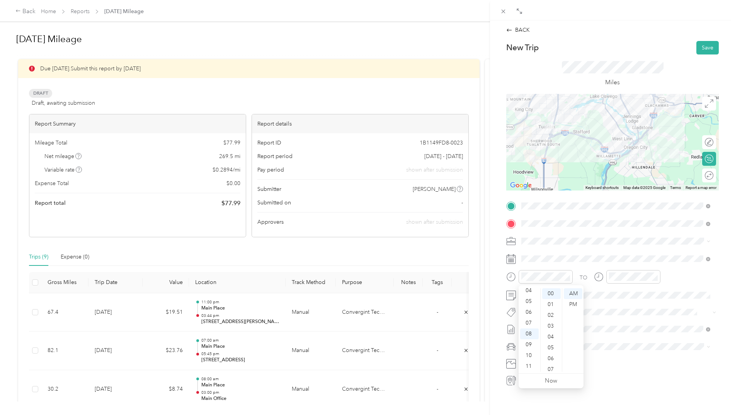
click at [704, 177] on div "Round trip" at bounding box center [709, 175] width 14 height 14
click at [546, 342] on span at bounding box center [619, 346] width 200 height 12
click at [546, 361] on span "Chevrolet Malibu" at bounding box center [545, 360] width 42 height 7
click at [698, 48] on button "Save" at bounding box center [707, 48] width 22 height 14
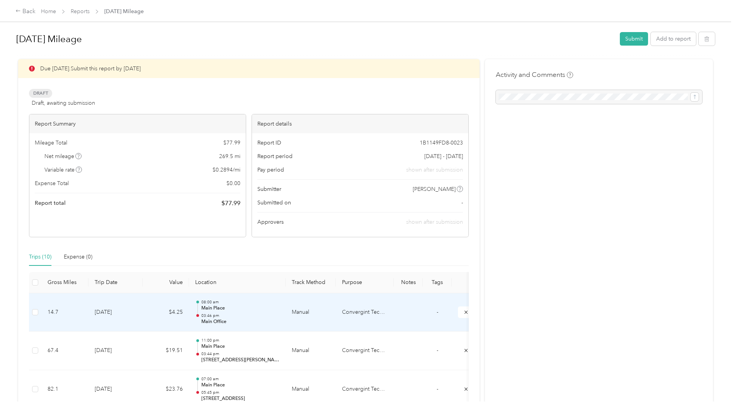
click at [227, 313] on p "03:46 pm" at bounding box center [240, 315] width 78 height 5
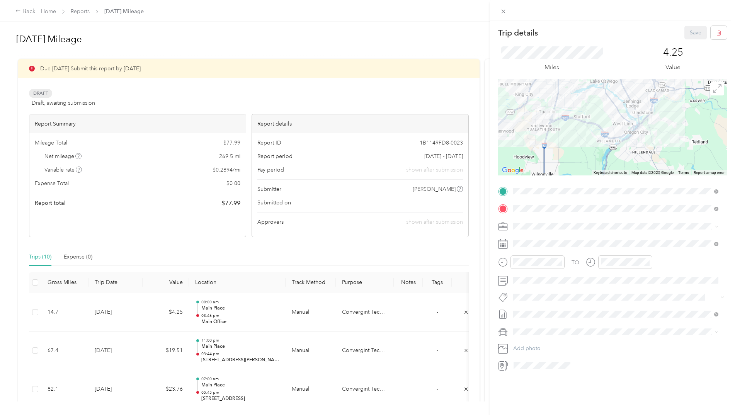
click at [609, 152] on div at bounding box center [612, 127] width 229 height 97
click at [567, 198] on div "TO Add photo" at bounding box center [612, 278] width 229 height 187
click at [663, 35] on div "Trip details Save" at bounding box center [612, 33] width 229 height 14
click at [690, 33] on div "Save" at bounding box center [705, 33] width 43 height 14
click at [502, 12] on icon at bounding box center [503, 11] width 7 height 7
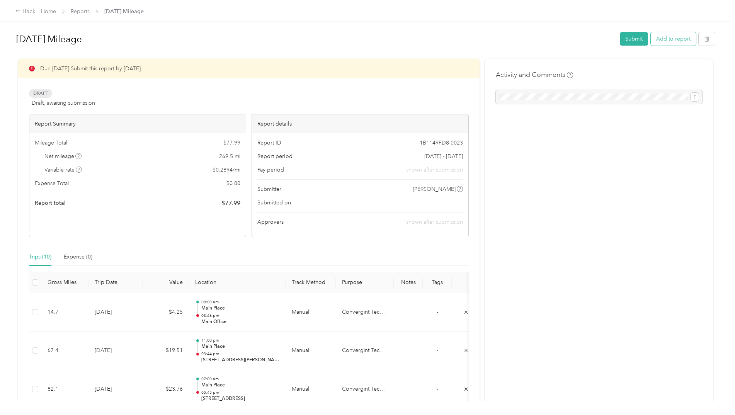
click at [669, 37] on button "Add to report" at bounding box center [673, 39] width 45 height 14
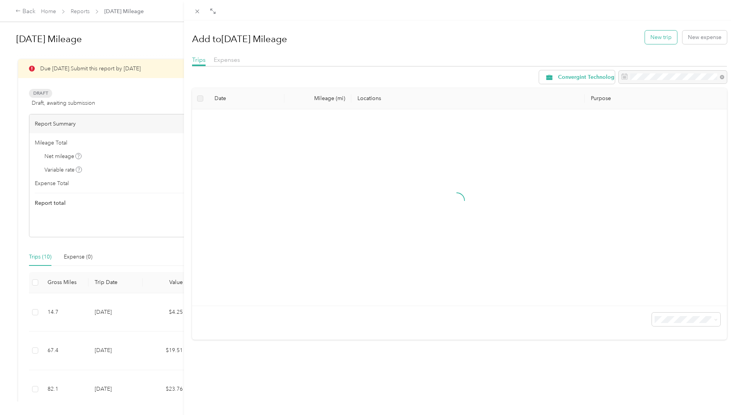
click at [655, 36] on button "New trip" at bounding box center [661, 38] width 32 height 14
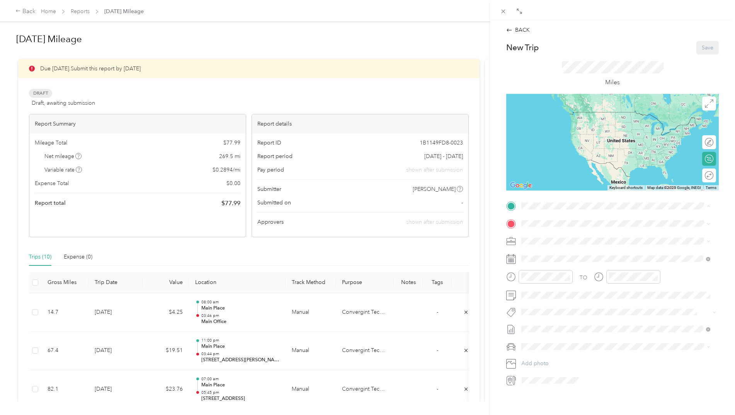
click at [552, 243] on span "[STREET_ADDRESS][PERSON_NAME][US_STATE][US_STATE]" at bounding box center [610, 245] width 148 height 7
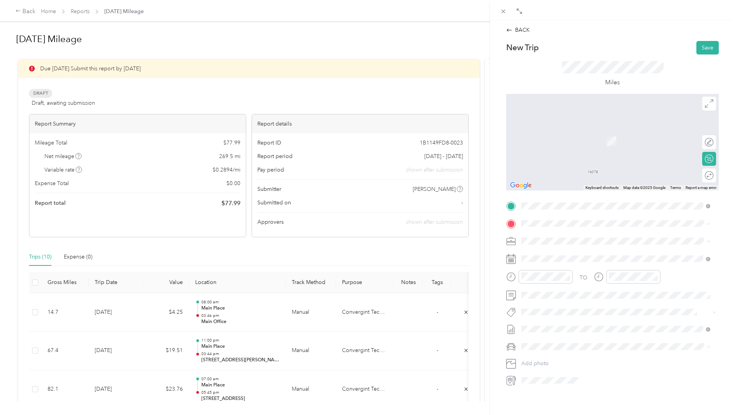
click at [559, 278] on strong "Main Office" at bounding box center [551, 278] width 30 height 7
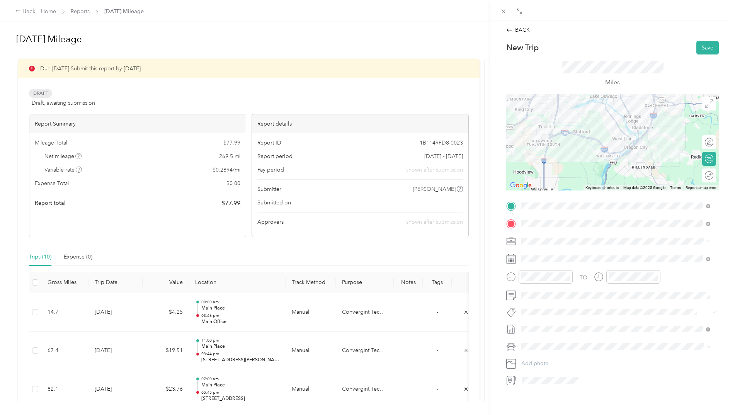
click at [707, 182] on div "Round trip" at bounding box center [709, 175] width 14 height 14
click at [704, 177] on div at bounding box center [705, 175] width 16 height 8
click at [553, 366] on div "23" at bounding box center [557, 366] width 10 height 10
click at [532, 344] on div "08" at bounding box center [529, 347] width 19 height 11
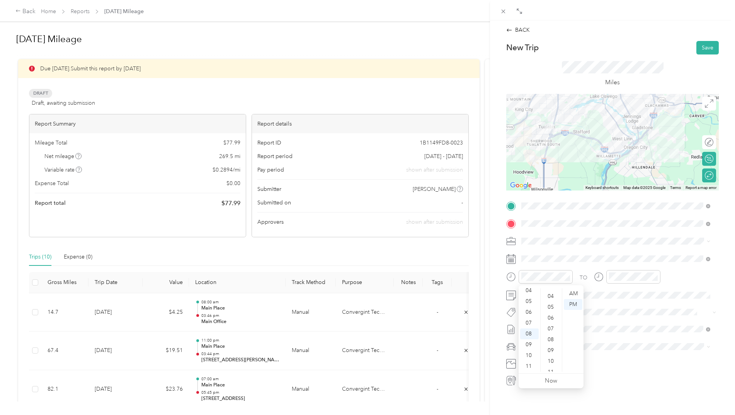
scroll to position [9, 0]
click at [551, 293] on div "01" at bounding box center [551, 295] width 19 height 11
click at [566, 291] on div "AM" at bounding box center [573, 293] width 19 height 11
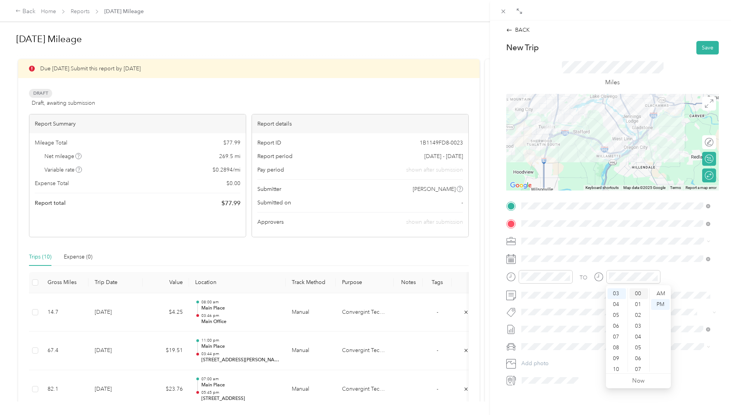
click at [640, 294] on div "00" at bounding box center [638, 293] width 19 height 11
click at [656, 302] on div "PM" at bounding box center [660, 304] width 19 height 11
click at [548, 358] on span "Chevrolet Malibu" at bounding box center [545, 360] width 42 height 7
click at [703, 46] on button "Save" at bounding box center [707, 48] width 22 height 14
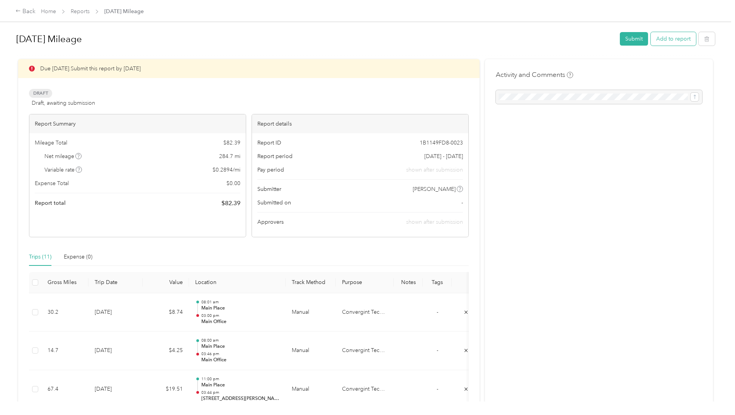
click at [661, 38] on button "Add to report" at bounding box center [673, 39] width 45 height 14
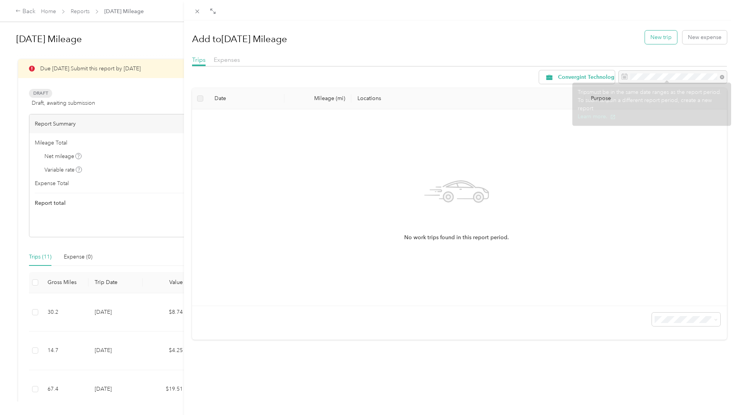
click at [649, 35] on button "New trip" at bounding box center [661, 38] width 32 height 14
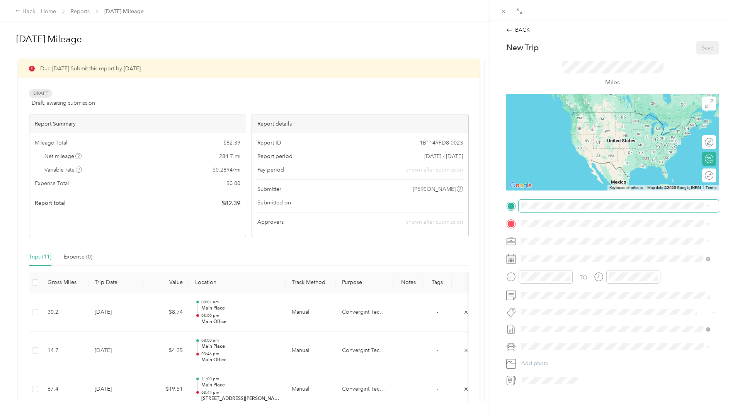
click at [530, 202] on span at bounding box center [619, 206] width 200 height 12
click at [542, 243] on span "[STREET_ADDRESS][PERSON_NAME][US_STATE][US_STATE]" at bounding box center [610, 245] width 148 height 7
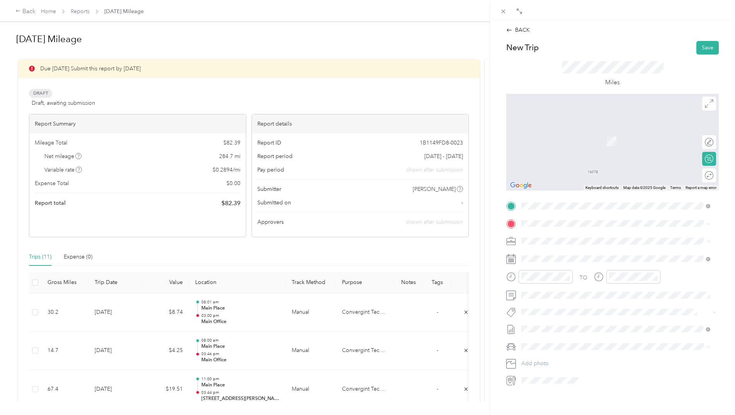
click at [541, 360] on span "Chevrolet Malibu" at bounding box center [545, 358] width 42 height 7
click at [589, 218] on span at bounding box center [619, 224] width 200 height 12
click at [577, 255] on span "[STREET_ADDRESS][US_STATE]" at bounding box center [574, 251] width 77 height 7
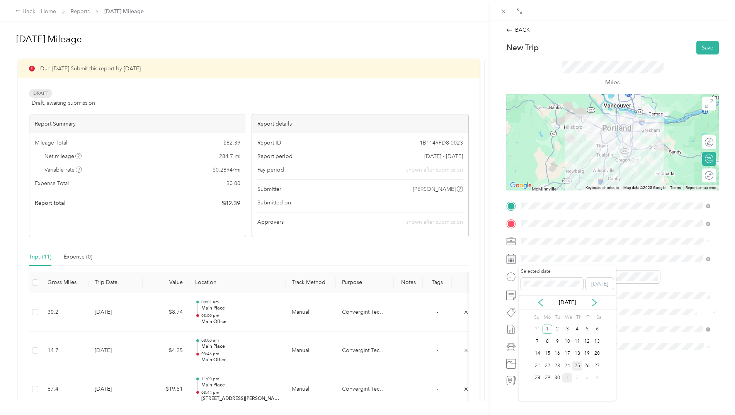
click at [578, 367] on div "25" at bounding box center [577, 366] width 10 height 10
click at [531, 366] on div "10" at bounding box center [529, 369] width 19 height 11
click at [552, 296] on div "00" at bounding box center [551, 293] width 19 height 11
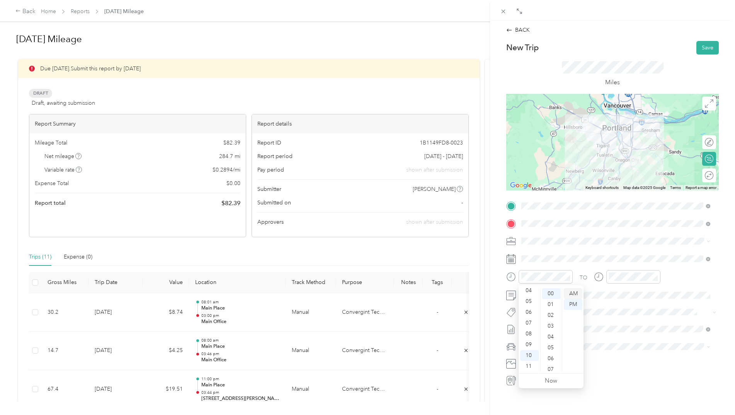
click at [569, 293] on div "AM" at bounding box center [573, 293] width 19 height 11
click at [619, 364] on div "11" at bounding box center [616, 366] width 19 height 11
click at [641, 362] on div "29" at bounding box center [638, 364] width 19 height 11
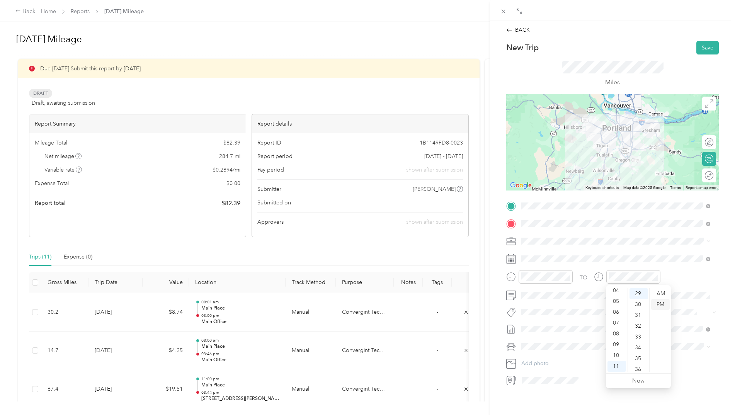
click at [661, 304] on div "PM" at bounding box center [660, 304] width 19 height 11
click at [713, 178] on div "Round trip" at bounding box center [713, 175] width 0 height 8
click at [699, 173] on div at bounding box center [705, 175] width 16 height 8
click at [702, 46] on button "Save" at bounding box center [707, 48] width 22 height 14
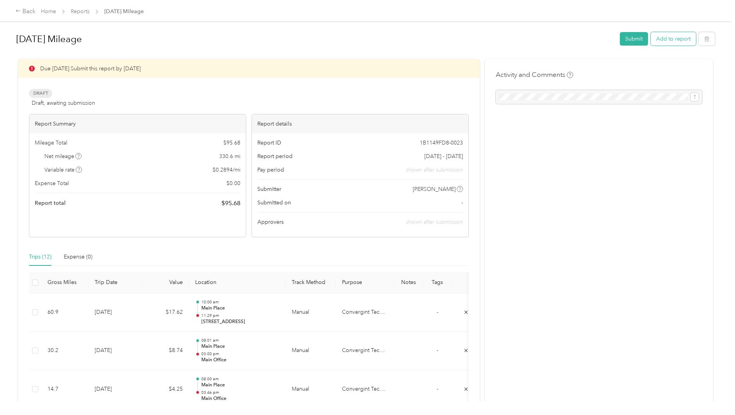
click at [669, 37] on button "Add to report" at bounding box center [673, 39] width 45 height 14
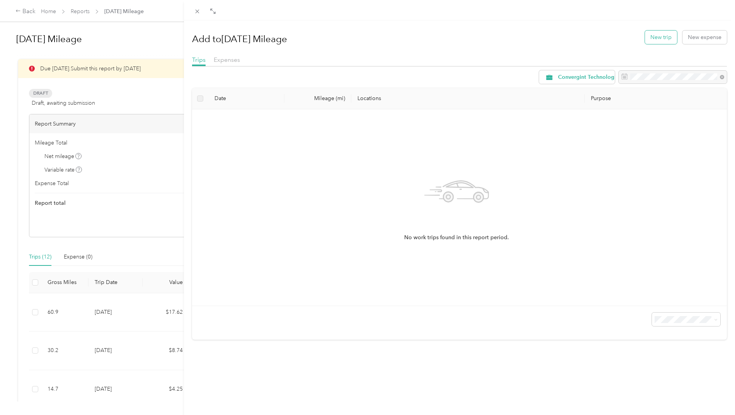
click at [651, 35] on button "New trip" at bounding box center [661, 38] width 32 height 14
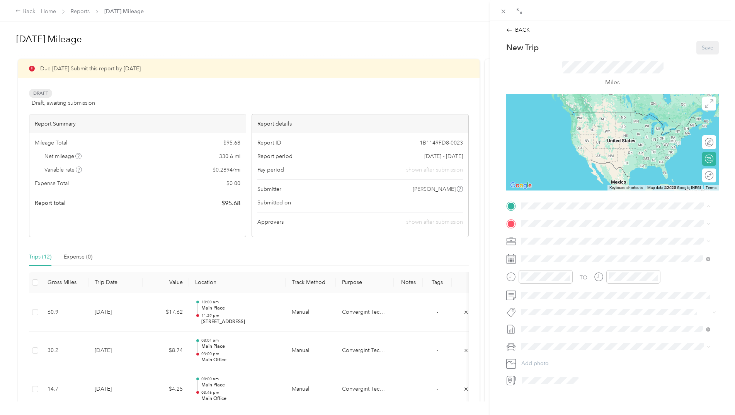
click at [552, 240] on div "Main Place [STREET_ADDRESS][PERSON_NAME][US_STATE][US_STATE]" at bounding box center [610, 241] width 148 height 16
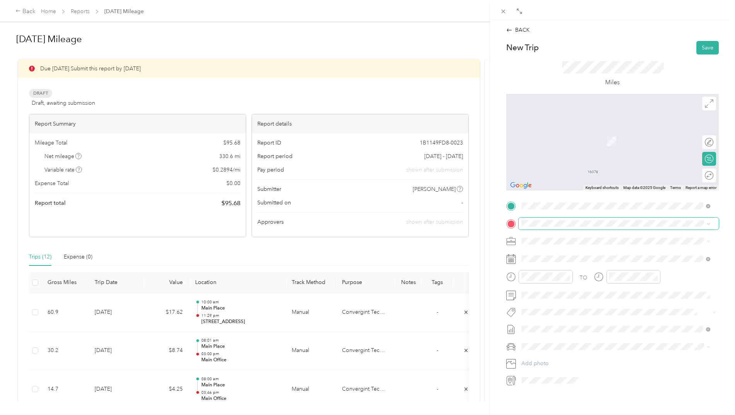
click at [707, 223] on icon at bounding box center [708, 223] width 3 height 3
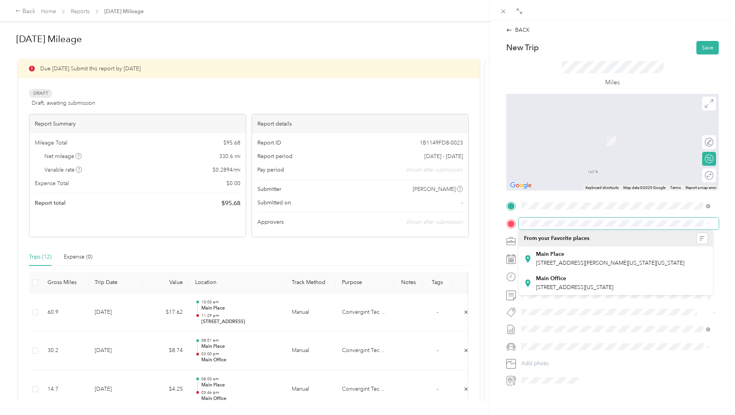
click at [707, 223] on icon at bounding box center [708, 223] width 3 height 3
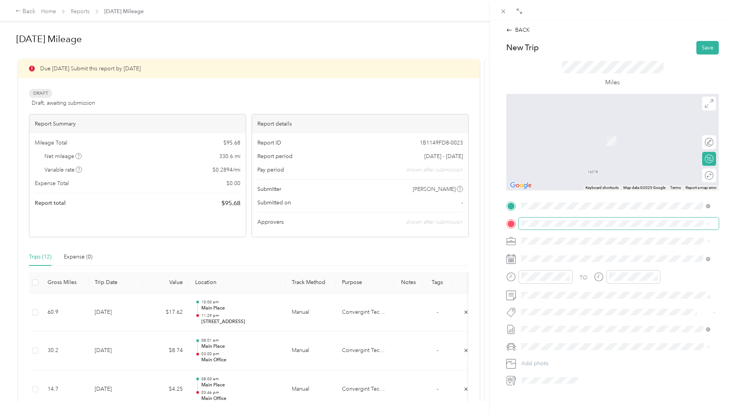
click at [577, 279] on div "Main Office" at bounding box center [574, 278] width 77 height 7
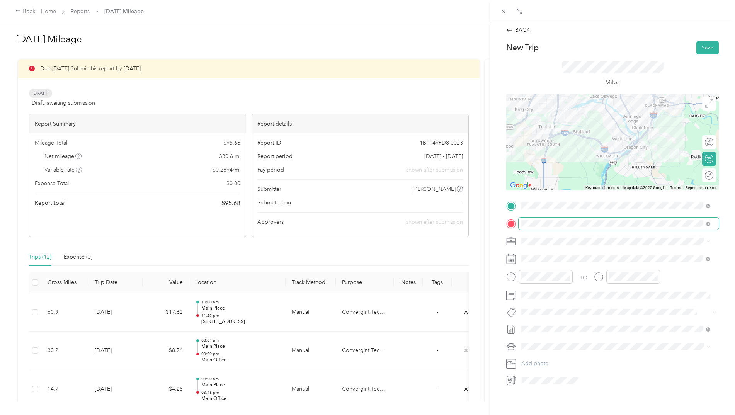
click at [709, 242] on icon at bounding box center [708, 241] width 3 height 3
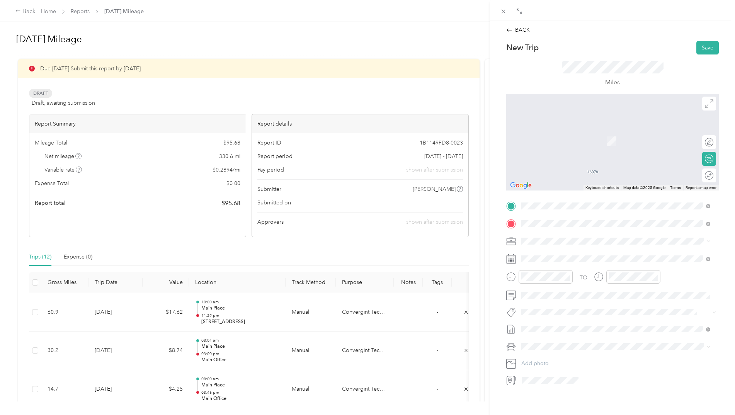
click at [585, 252] on span "[STREET_ADDRESS][PERSON_NAME][US_STATE]" at bounding box center [596, 251] width 120 height 7
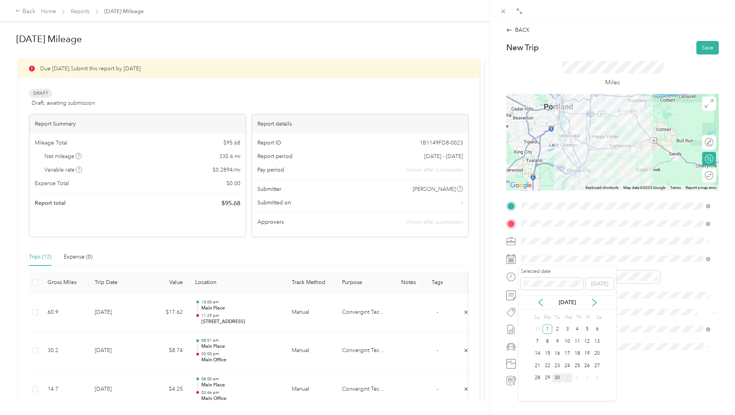
click at [556, 380] on div "30" at bounding box center [557, 378] width 10 height 10
click at [529, 355] on div "10" at bounding box center [529, 355] width 19 height 11
click at [553, 311] on div "30" at bounding box center [551, 311] width 19 height 11
click at [615, 364] on div "11" at bounding box center [616, 366] width 19 height 11
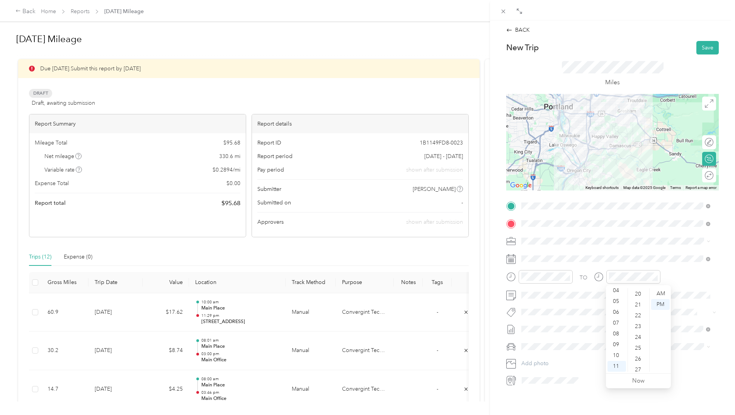
scroll to position [219, 0]
click at [644, 368] on div "30" at bounding box center [638, 367] width 19 height 11
click at [632, 281] on div at bounding box center [633, 277] width 54 height 14
click at [659, 291] on div "AM" at bounding box center [660, 293] width 19 height 11
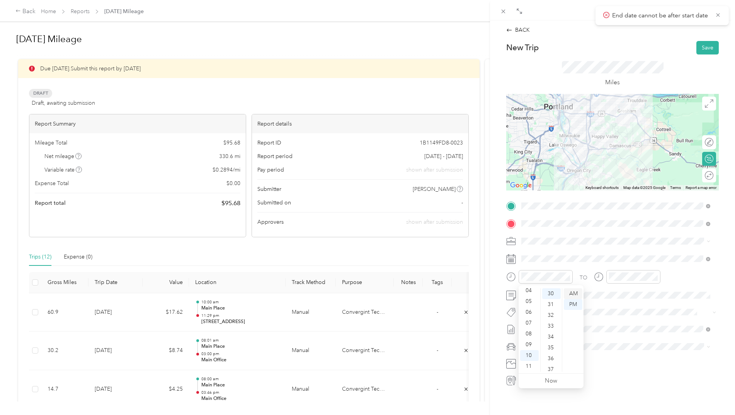
click at [572, 292] on div "AM" at bounding box center [573, 293] width 19 height 11
click at [699, 177] on div "Round trip" at bounding box center [701, 175] width 23 height 8
click at [699, 177] on div at bounding box center [705, 175] width 16 height 8
click at [551, 361] on span "Chevrolet Malibu" at bounding box center [545, 360] width 42 height 7
click at [696, 47] on button "Save" at bounding box center [707, 48] width 22 height 14
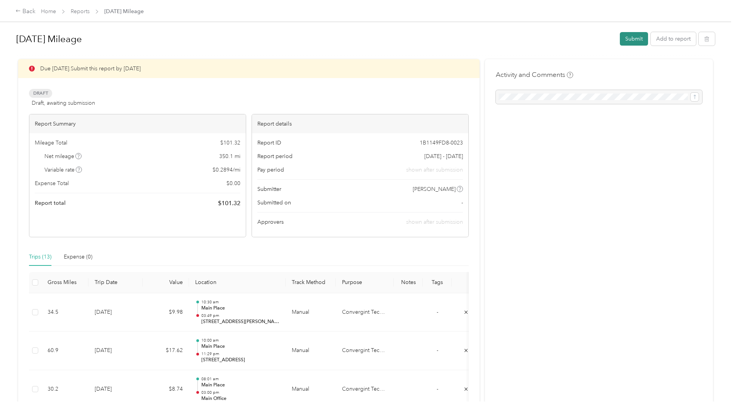
click at [630, 41] on button "Submit" at bounding box center [634, 39] width 28 height 14
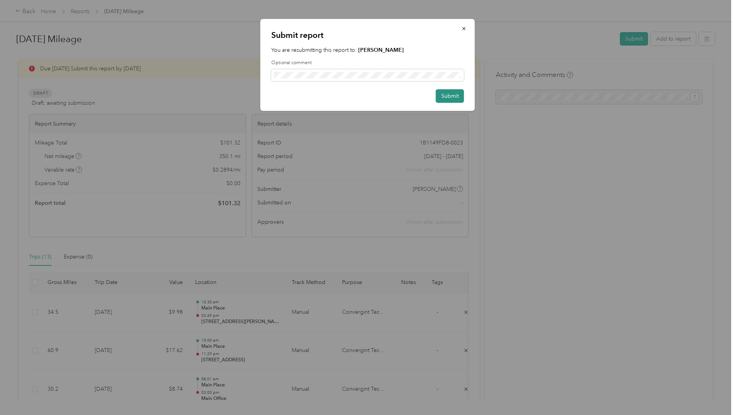
click at [450, 97] on button "Submit" at bounding box center [450, 96] width 28 height 14
